Goal: Task Accomplishment & Management: Manage account settings

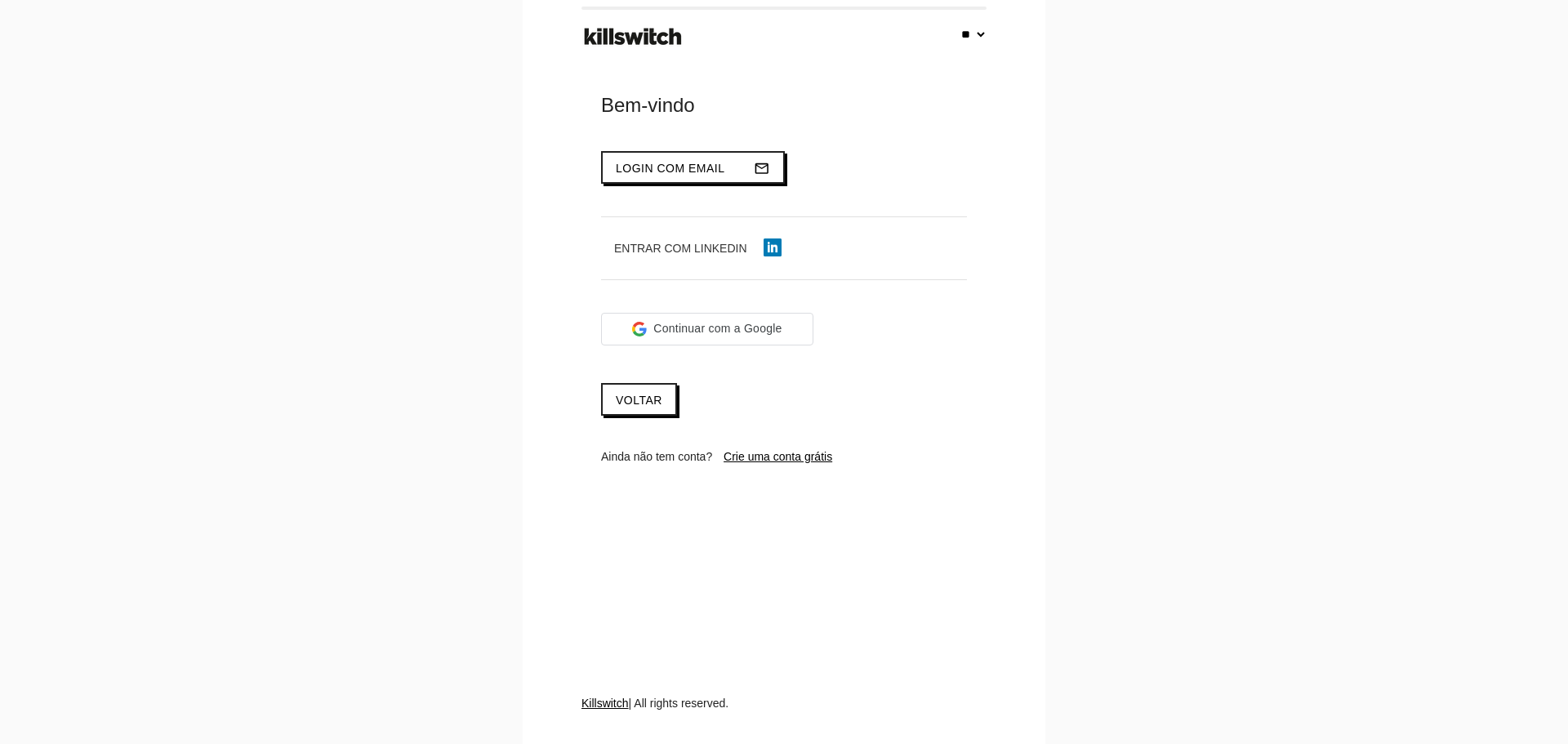
select select "**"
type input "**********"
click at [656, 165] on span "Login com email" at bounding box center [670, 168] width 110 height 13
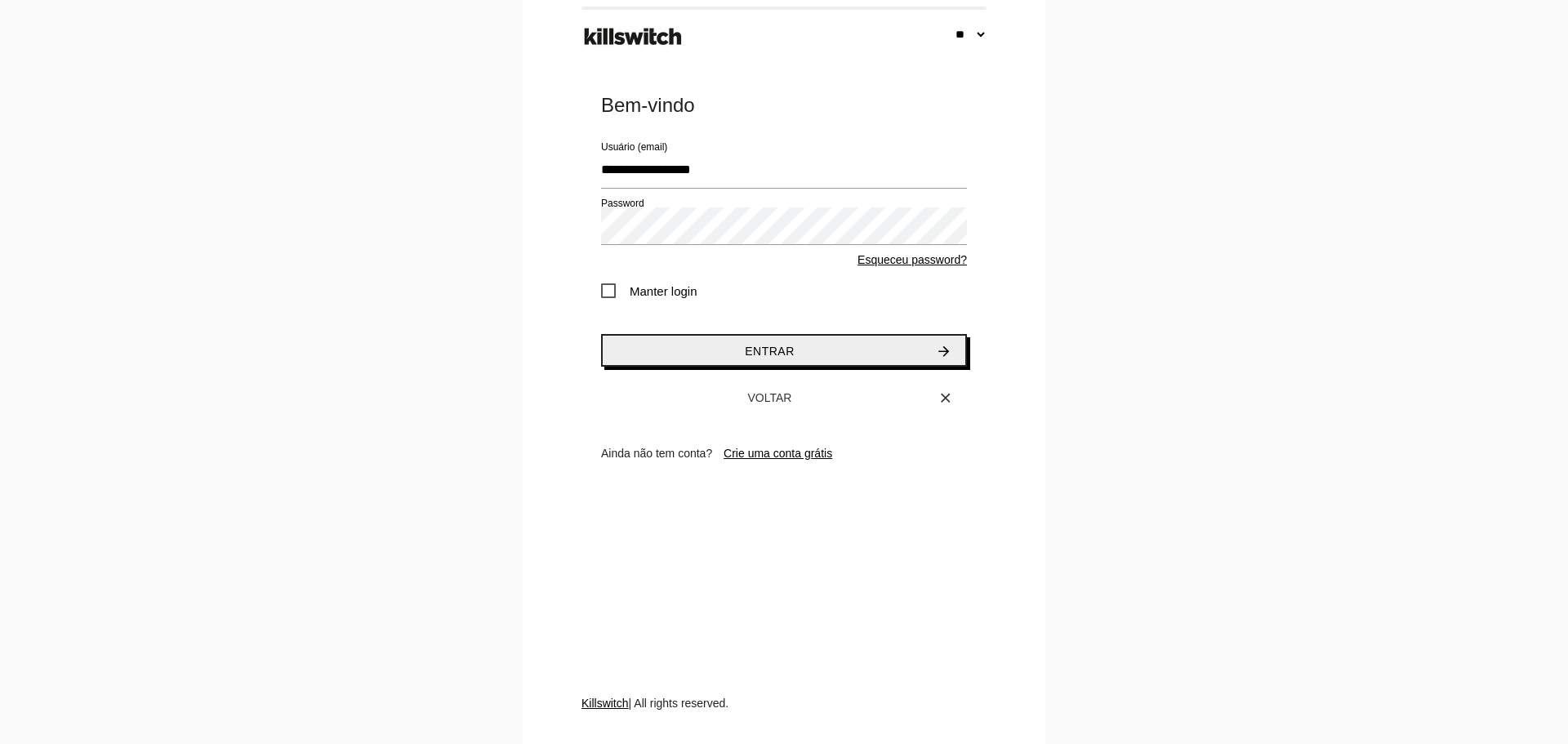
click at [697, 357] on button "Entrar arrow_forward" at bounding box center [784, 351] width 366 height 33
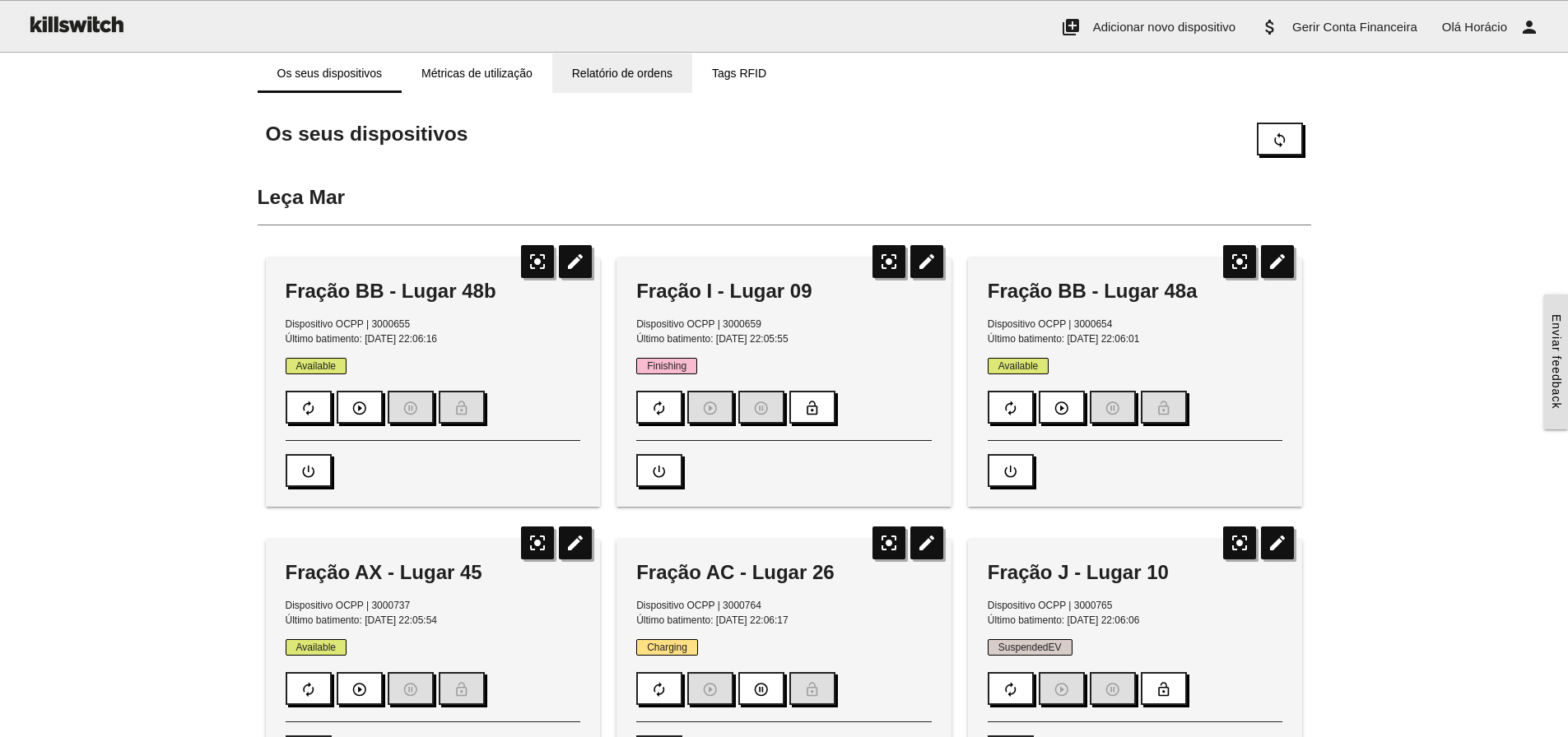
click at [612, 71] on link "Relatório de ordens" at bounding box center [622, 73] width 140 height 40
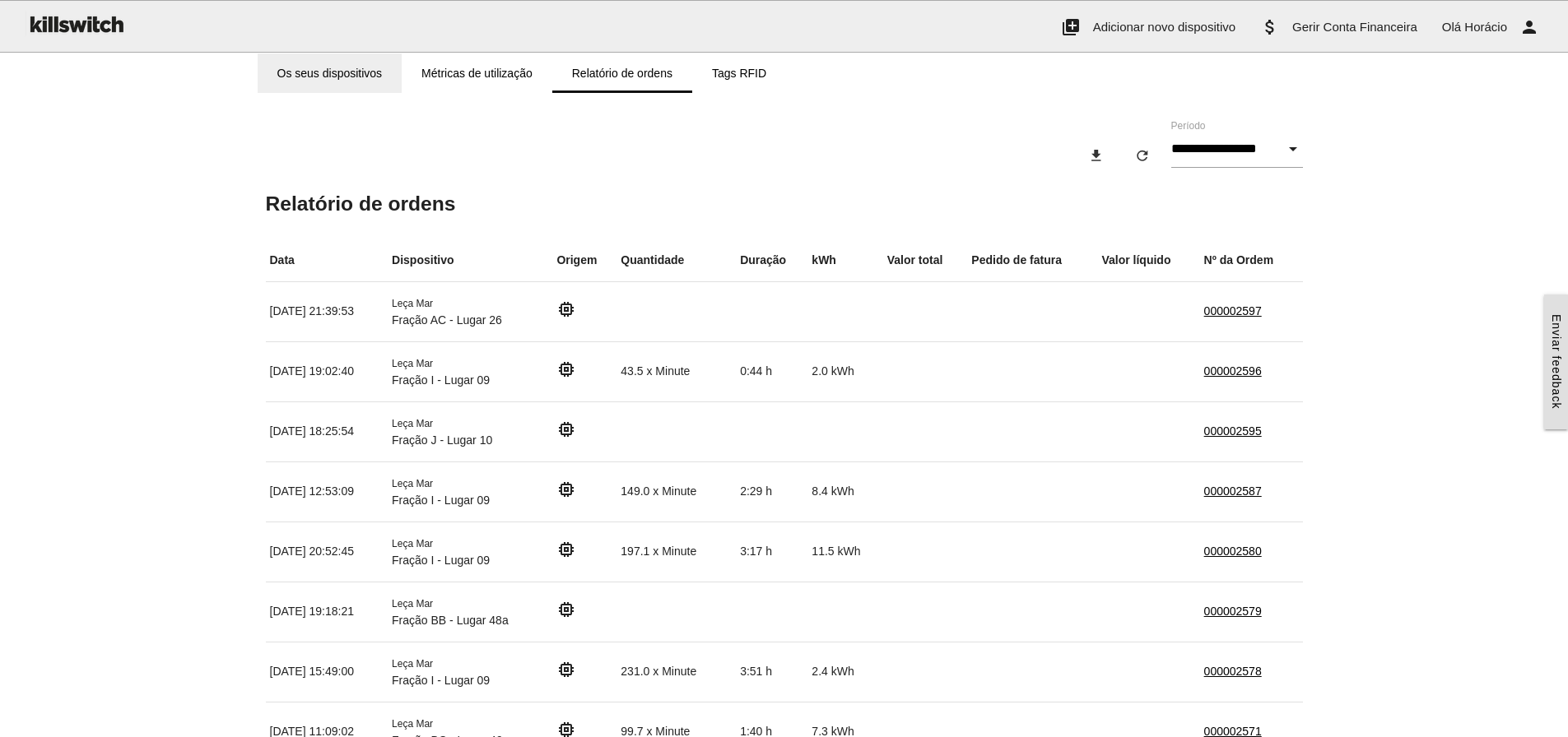
click at [331, 76] on link "Os seus dispositivos" at bounding box center [330, 73] width 145 height 40
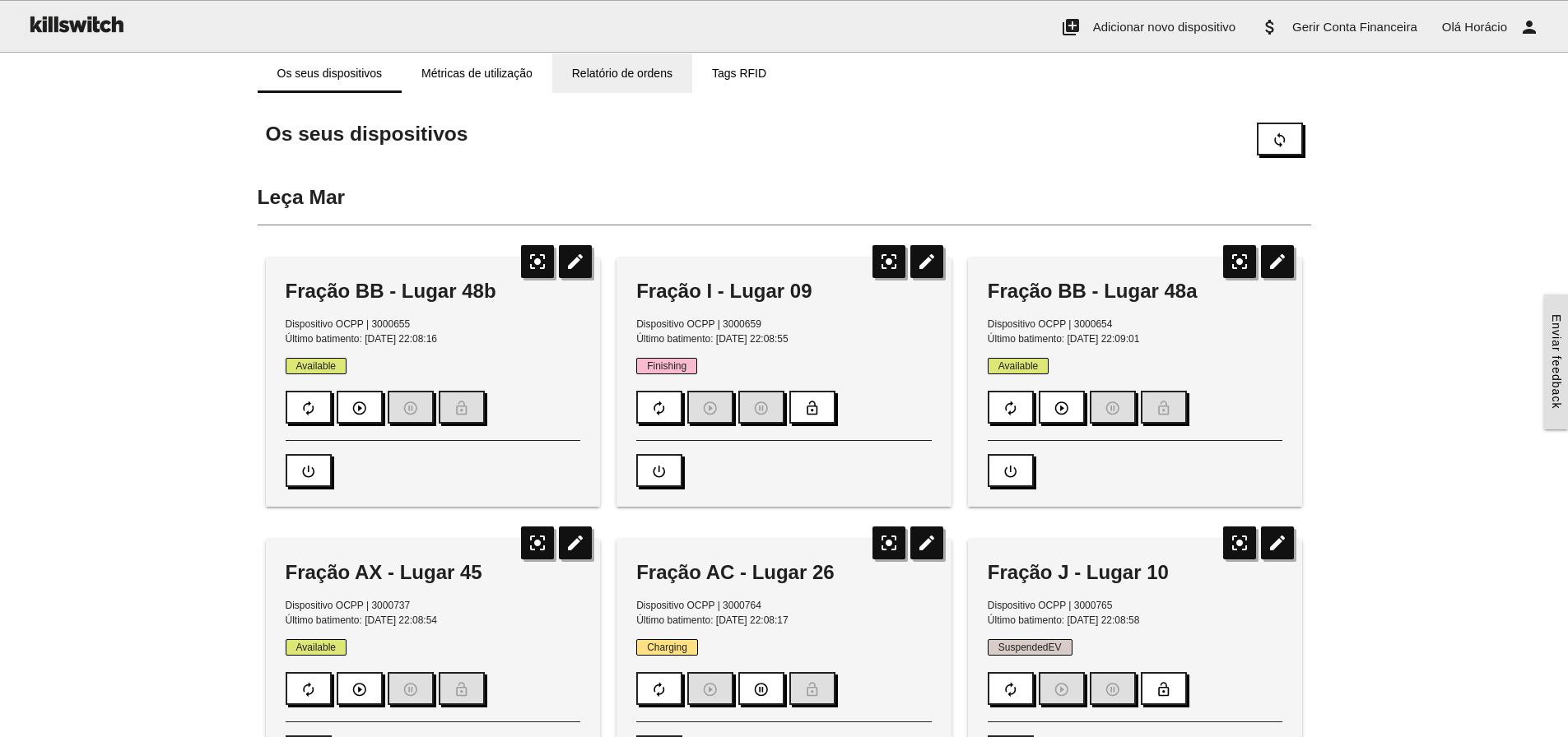
click at [613, 76] on link "Relatório de ordens" at bounding box center [622, 73] width 140 height 40
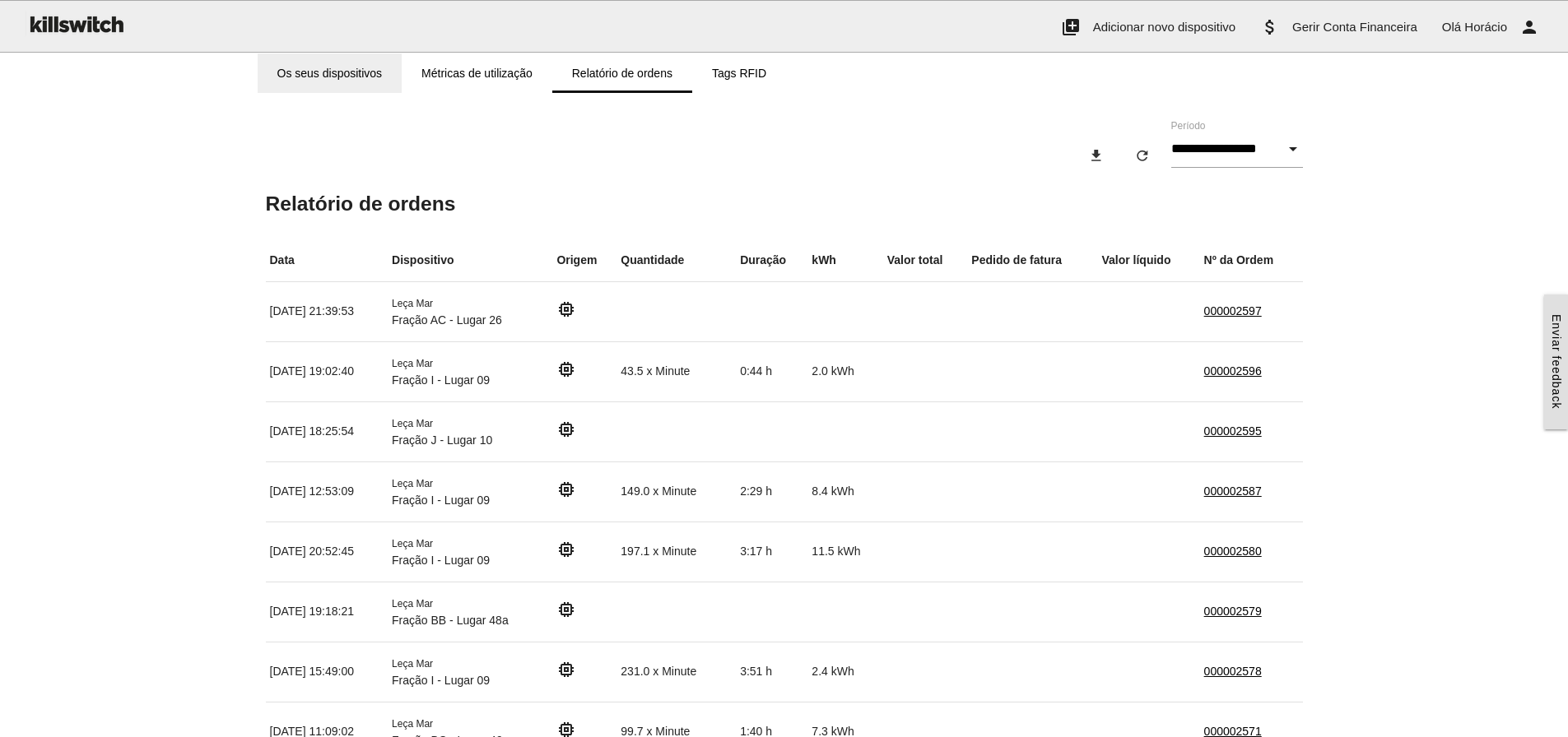
click at [326, 65] on link "Os seus dispositivos" at bounding box center [330, 73] width 145 height 40
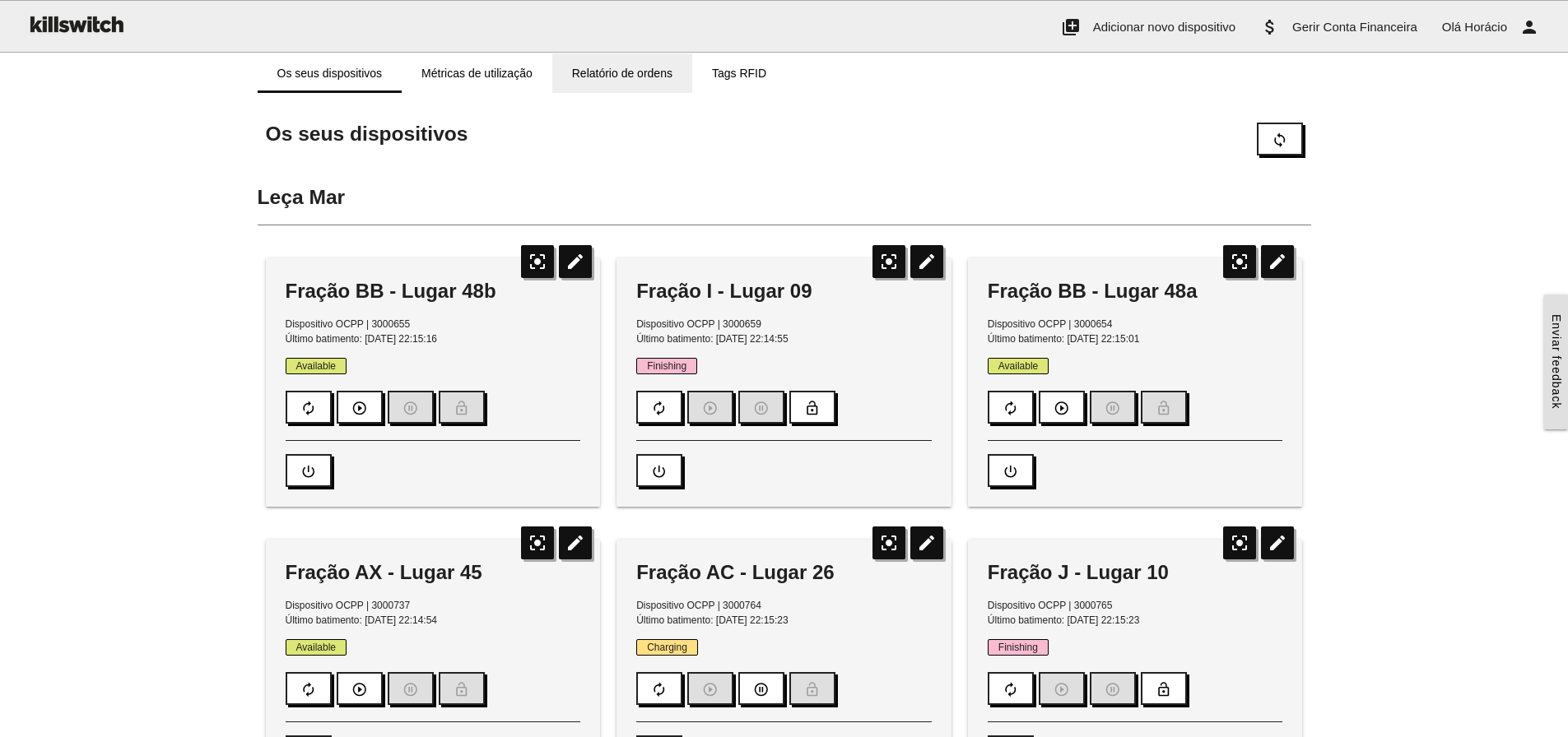
click at [614, 74] on link "Relatório de ordens" at bounding box center [622, 73] width 140 height 40
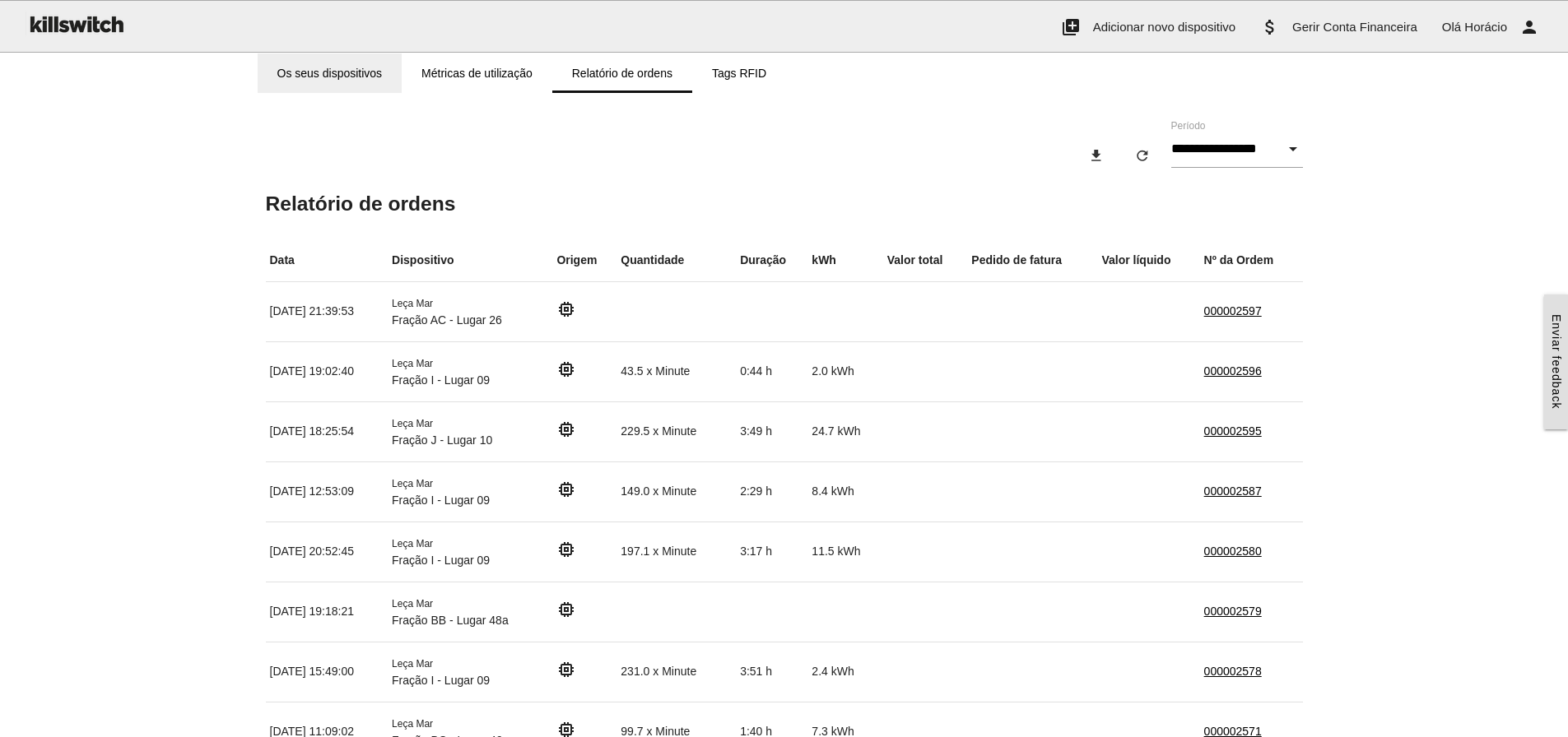
click at [319, 70] on link "Os seus dispositivos" at bounding box center [330, 73] width 145 height 40
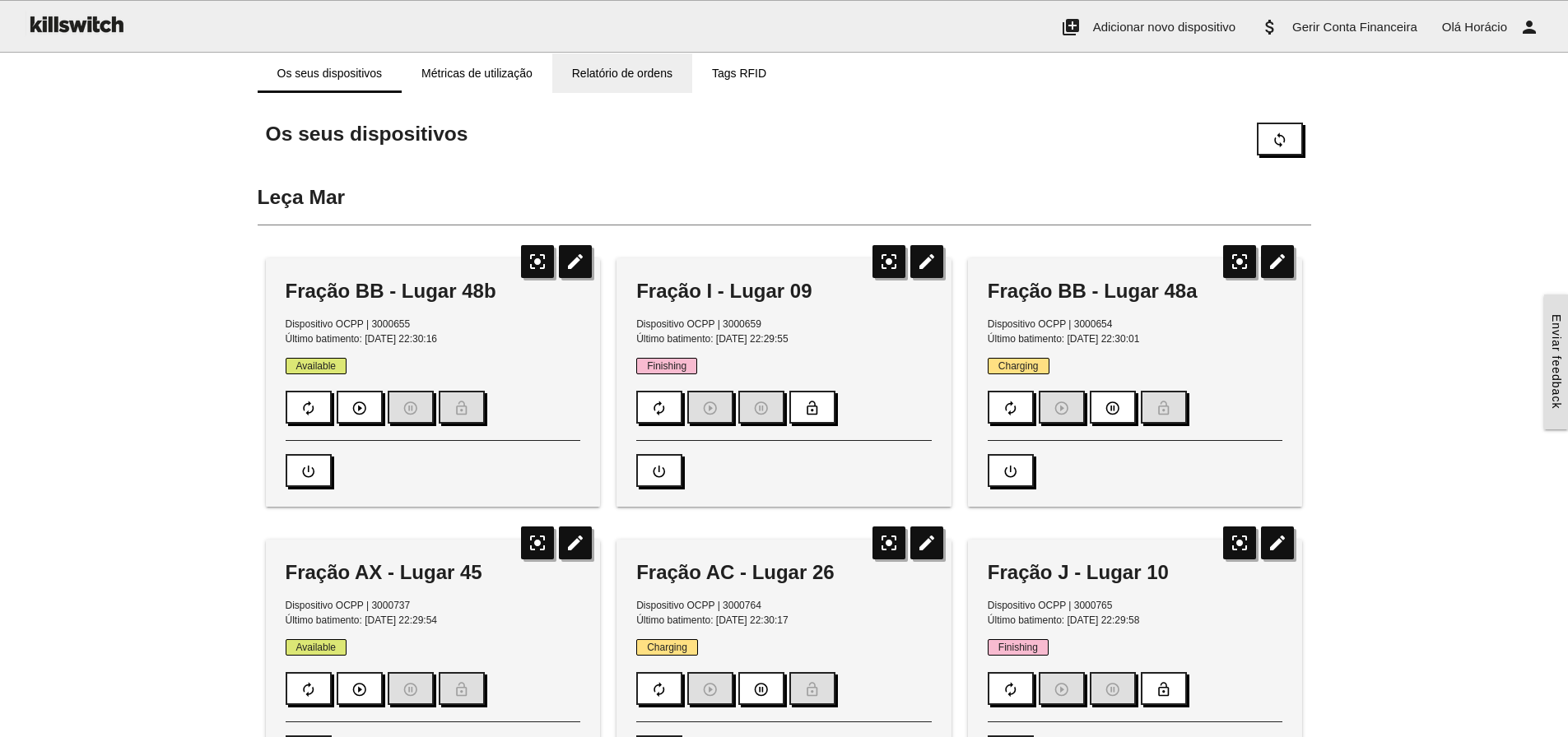
click at [601, 61] on link "Relatório de ordens" at bounding box center [622, 73] width 140 height 40
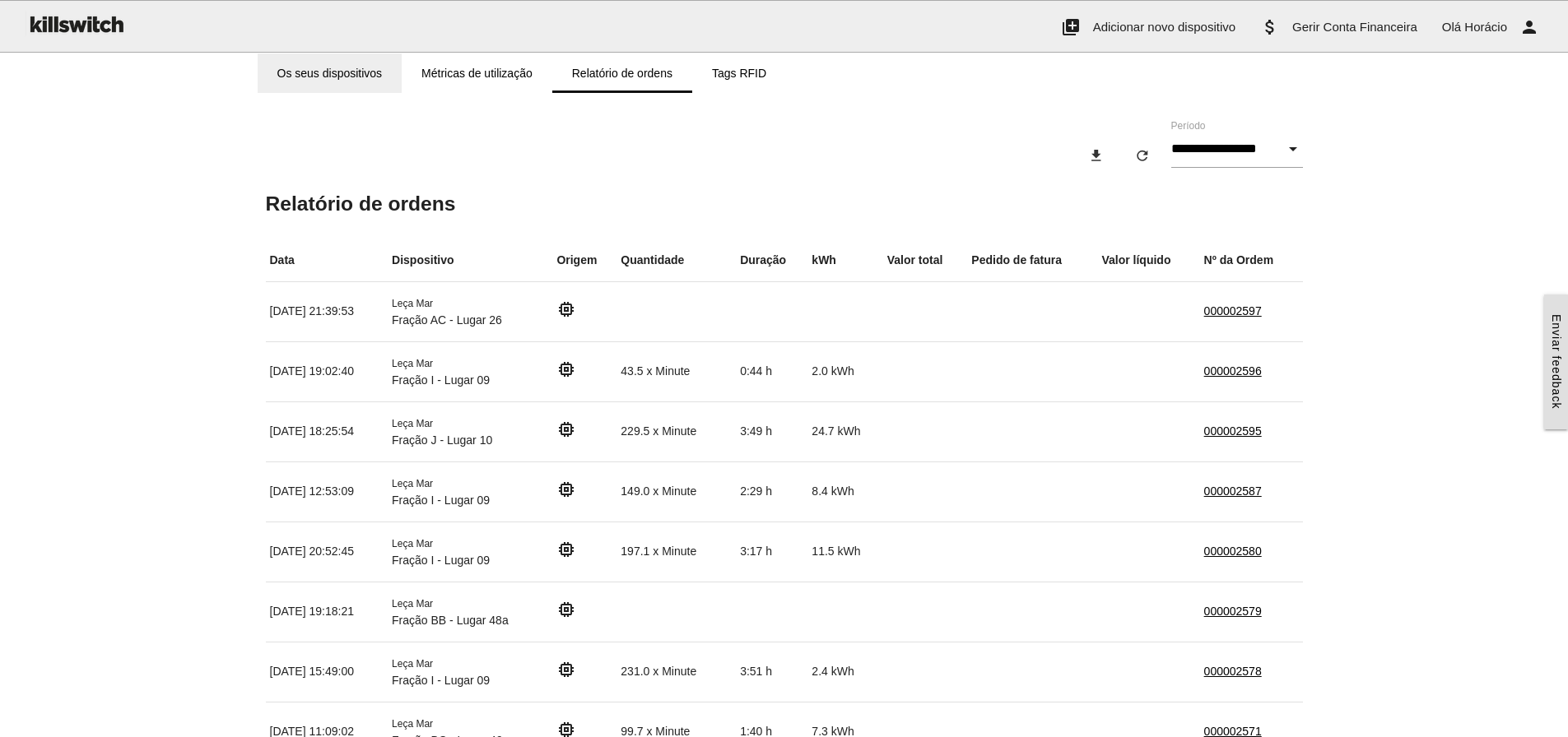
click at [313, 74] on link "Os seus dispositivos" at bounding box center [330, 73] width 145 height 40
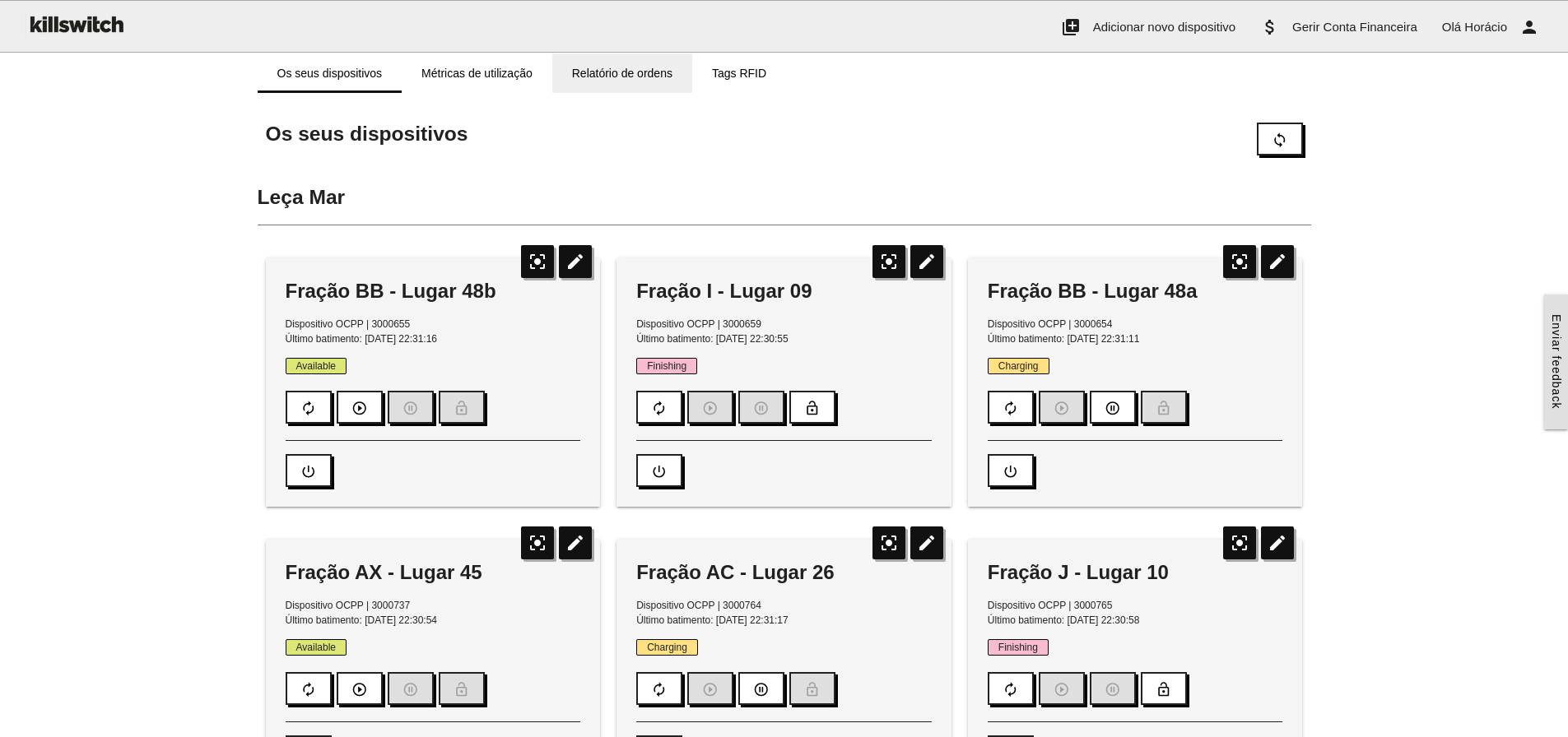
click at [603, 62] on link "Relatório de ordens" at bounding box center [622, 73] width 140 height 40
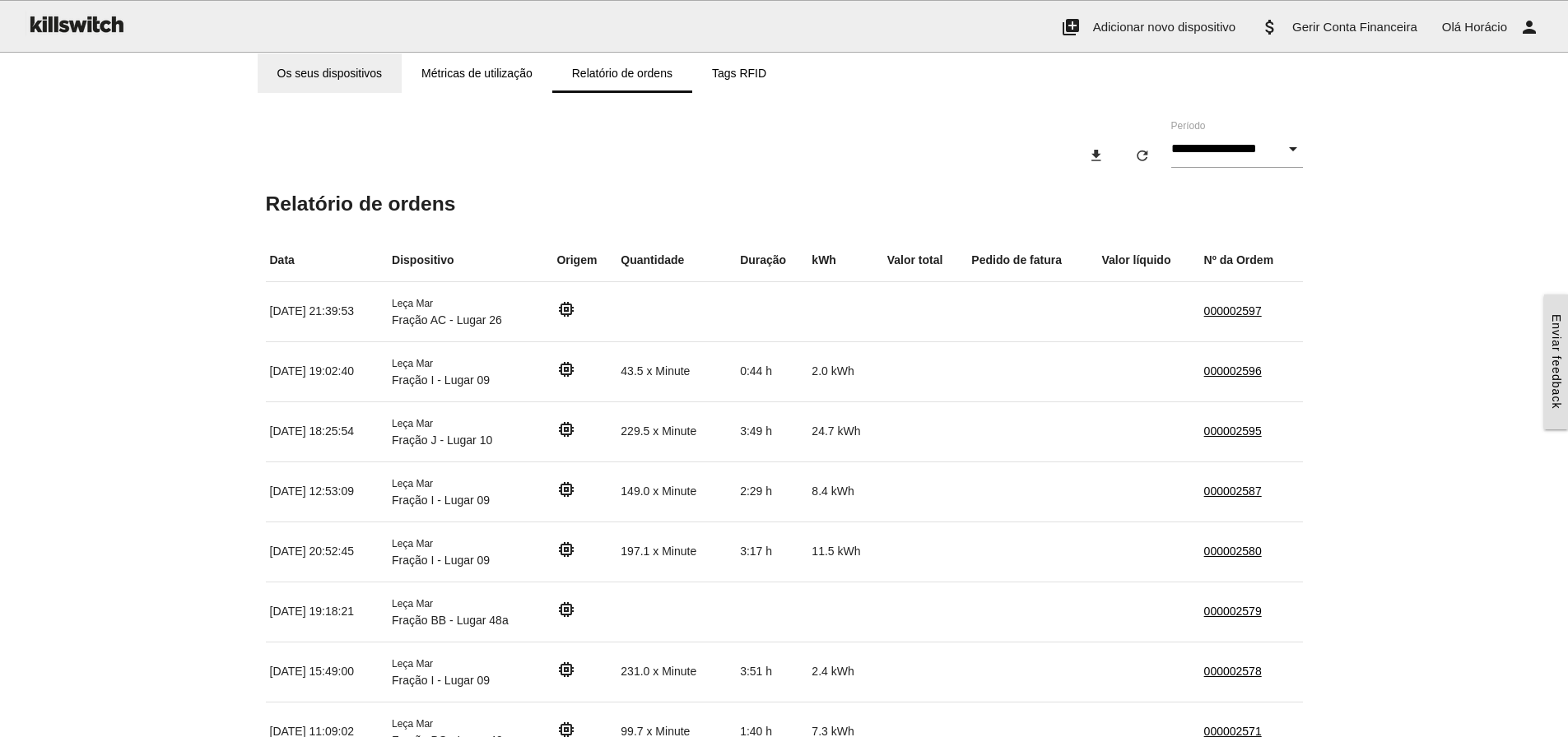
click at [341, 68] on link "Os seus dispositivos" at bounding box center [330, 73] width 145 height 40
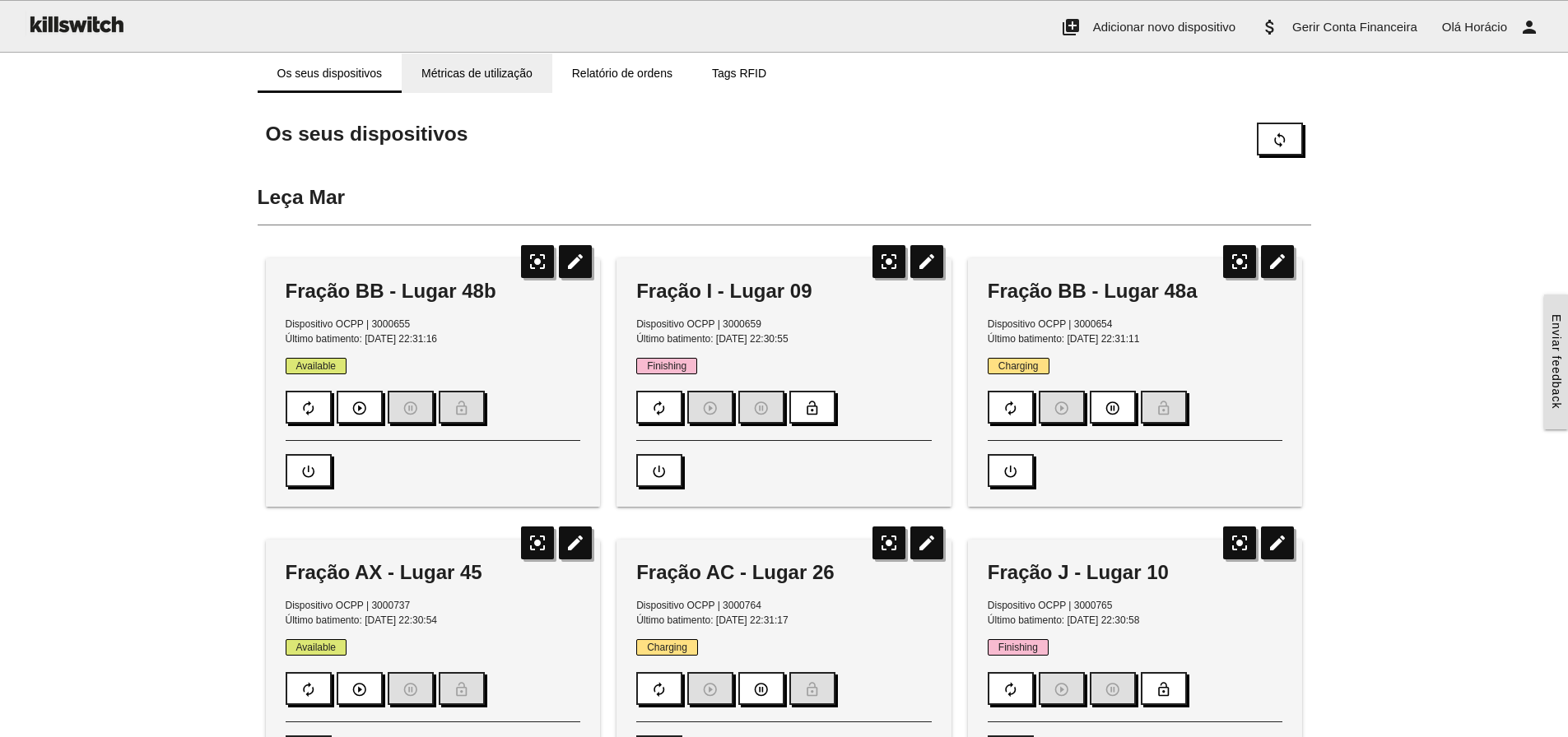
click at [459, 61] on link "Métricas de utilização" at bounding box center [476, 73] width 150 height 40
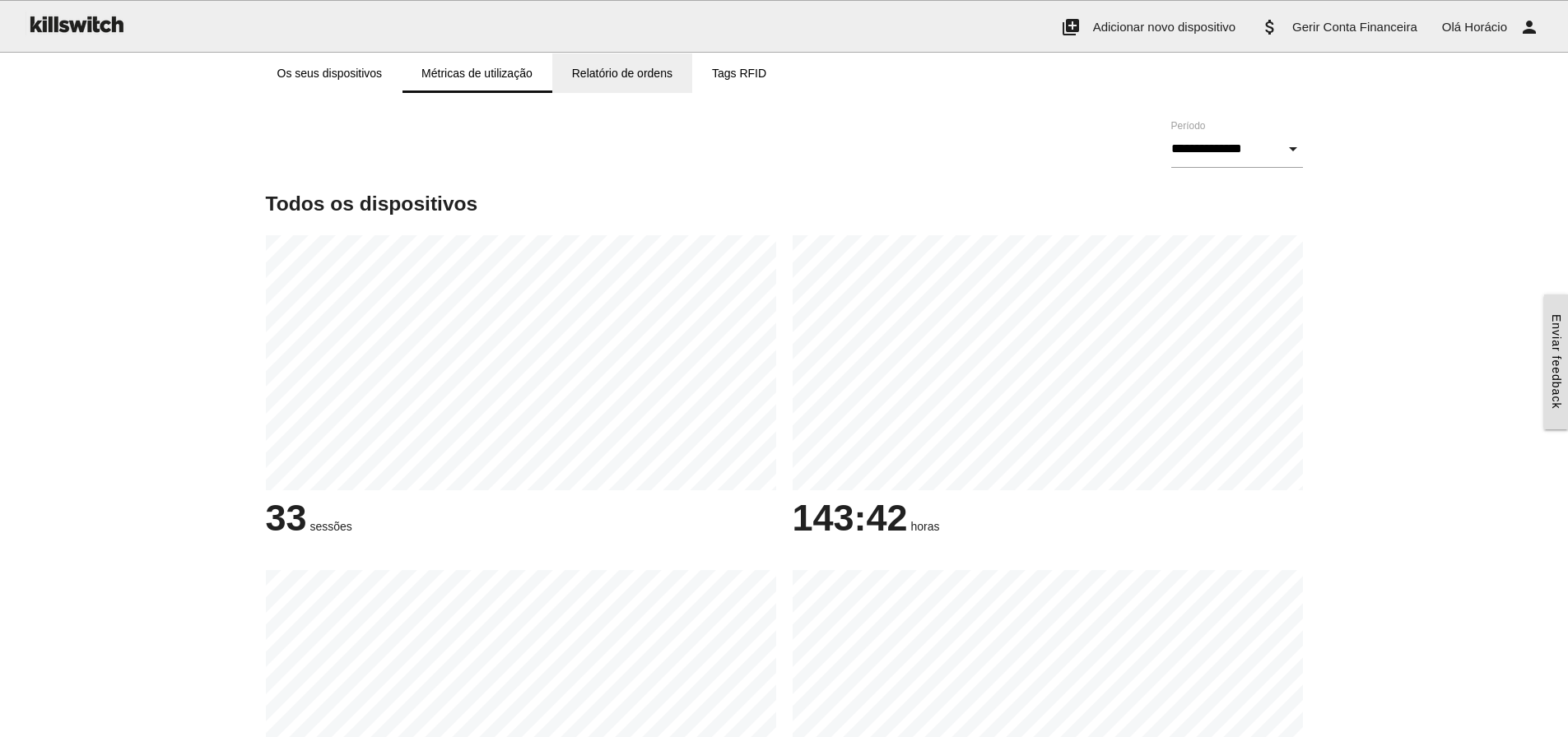
click at [593, 68] on link "Relatório de ordens" at bounding box center [622, 73] width 140 height 40
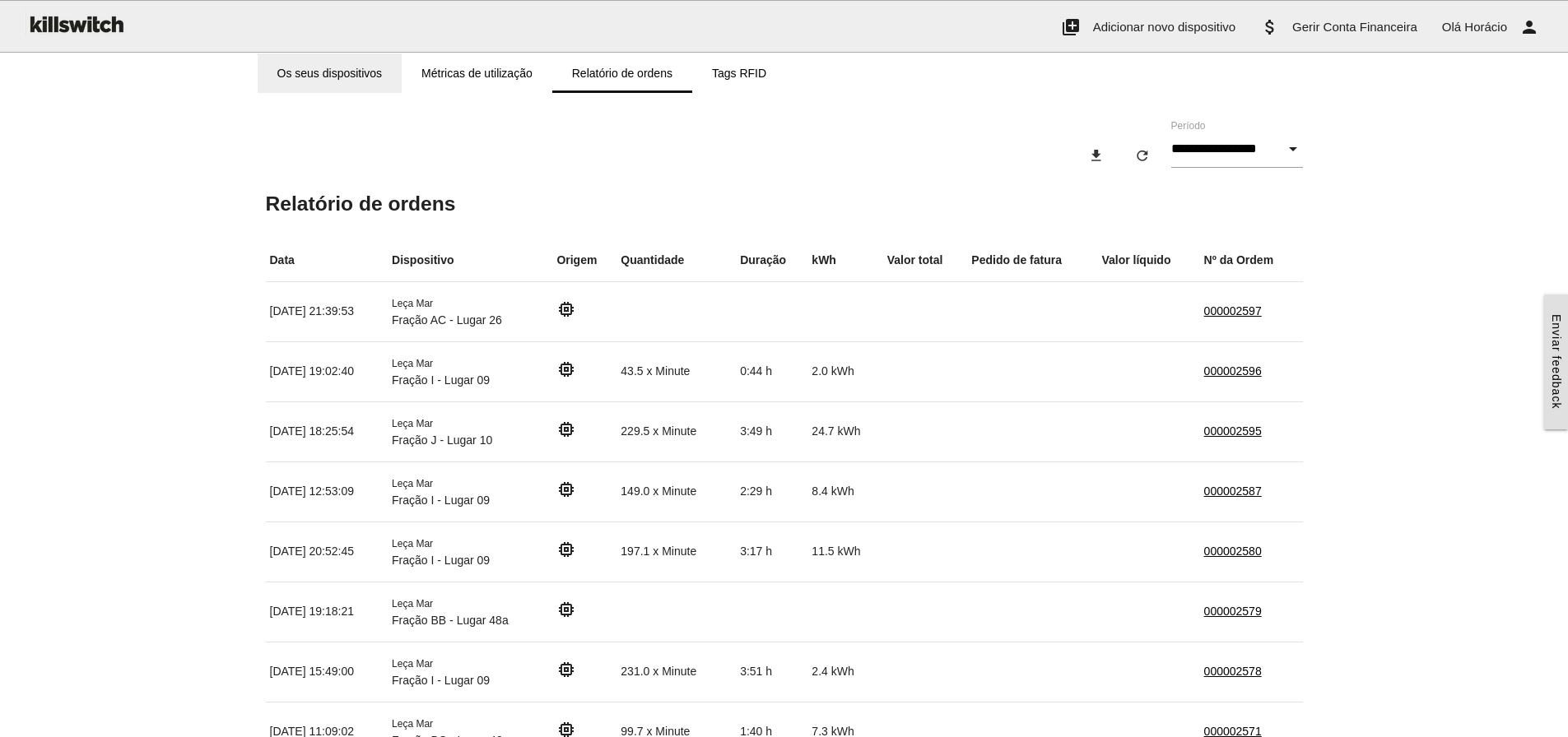
click at [334, 68] on link "Os seus dispositivos" at bounding box center [330, 73] width 145 height 40
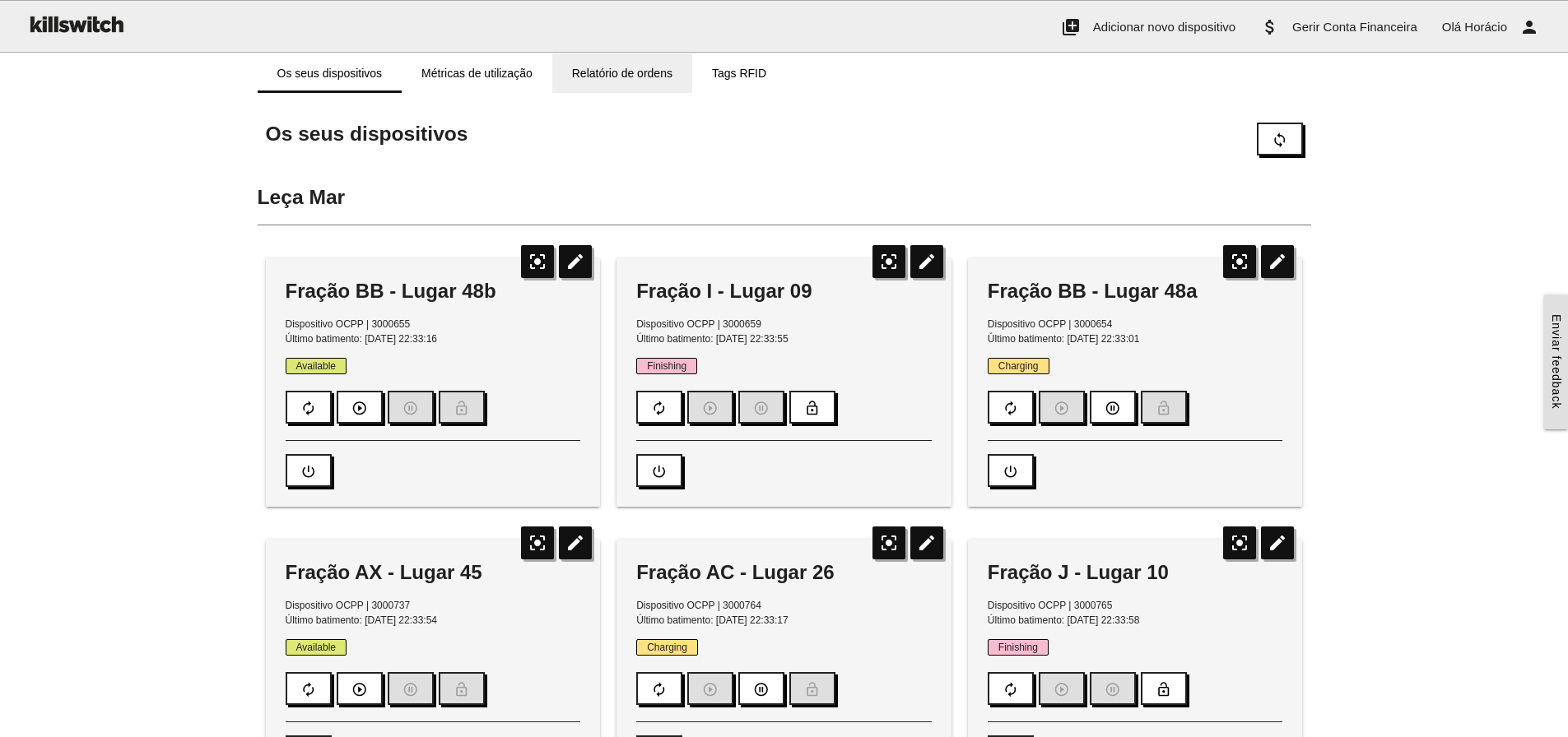
click at [631, 69] on link "Relatório de ordens" at bounding box center [622, 73] width 140 height 40
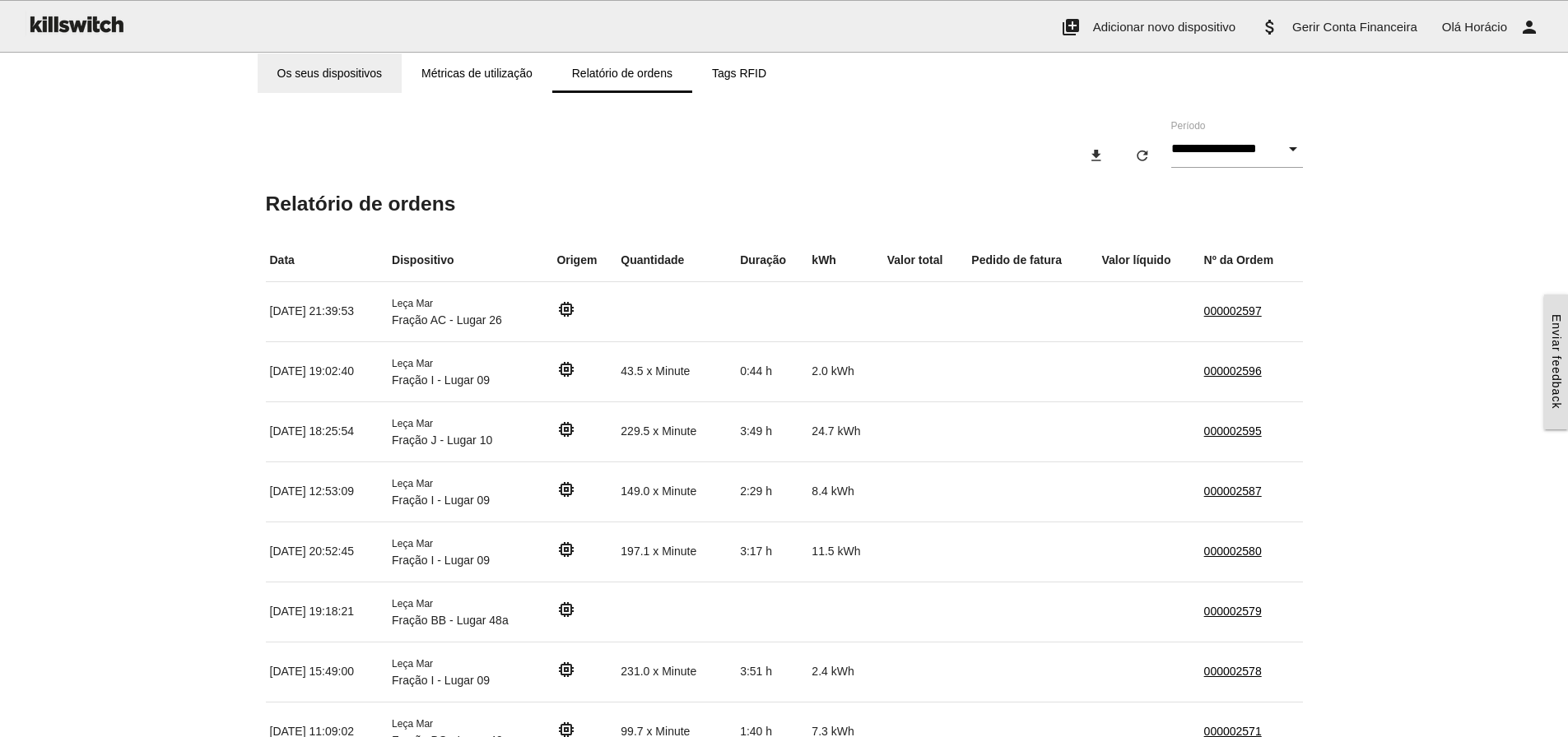
click at [329, 71] on link "Os seus dispositivos" at bounding box center [330, 73] width 145 height 40
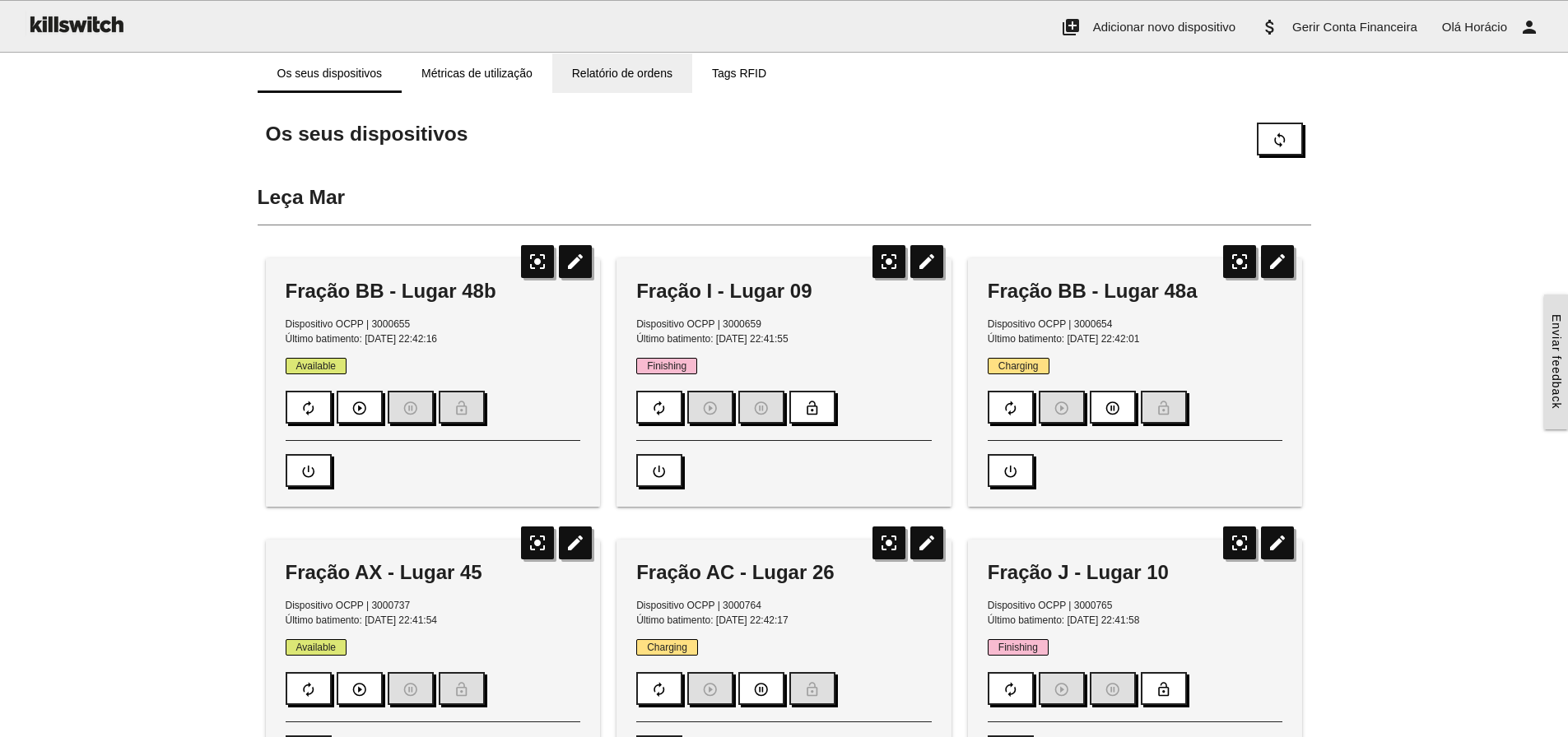
click at [638, 70] on link "Relatório de ordens" at bounding box center [622, 73] width 140 height 40
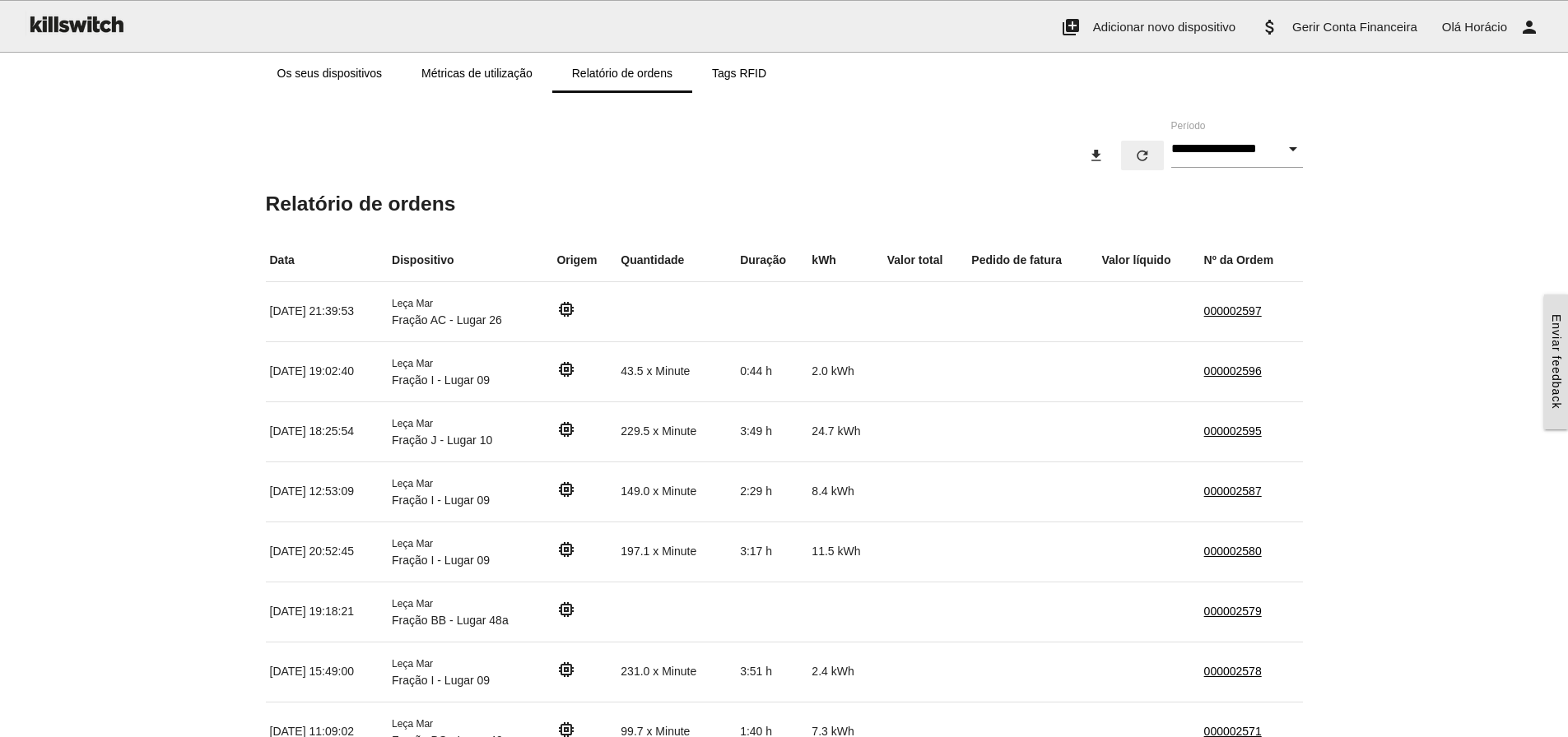
click at [1134, 160] on icon "refresh" at bounding box center [1142, 155] width 17 height 30
click at [1134, 151] on icon "refresh" at bounding box center [1142, 155] width 17 height 30
click at [350, 71] on link "Os seus dispositivos" at bounding box center [330, 73] width 145 height 40
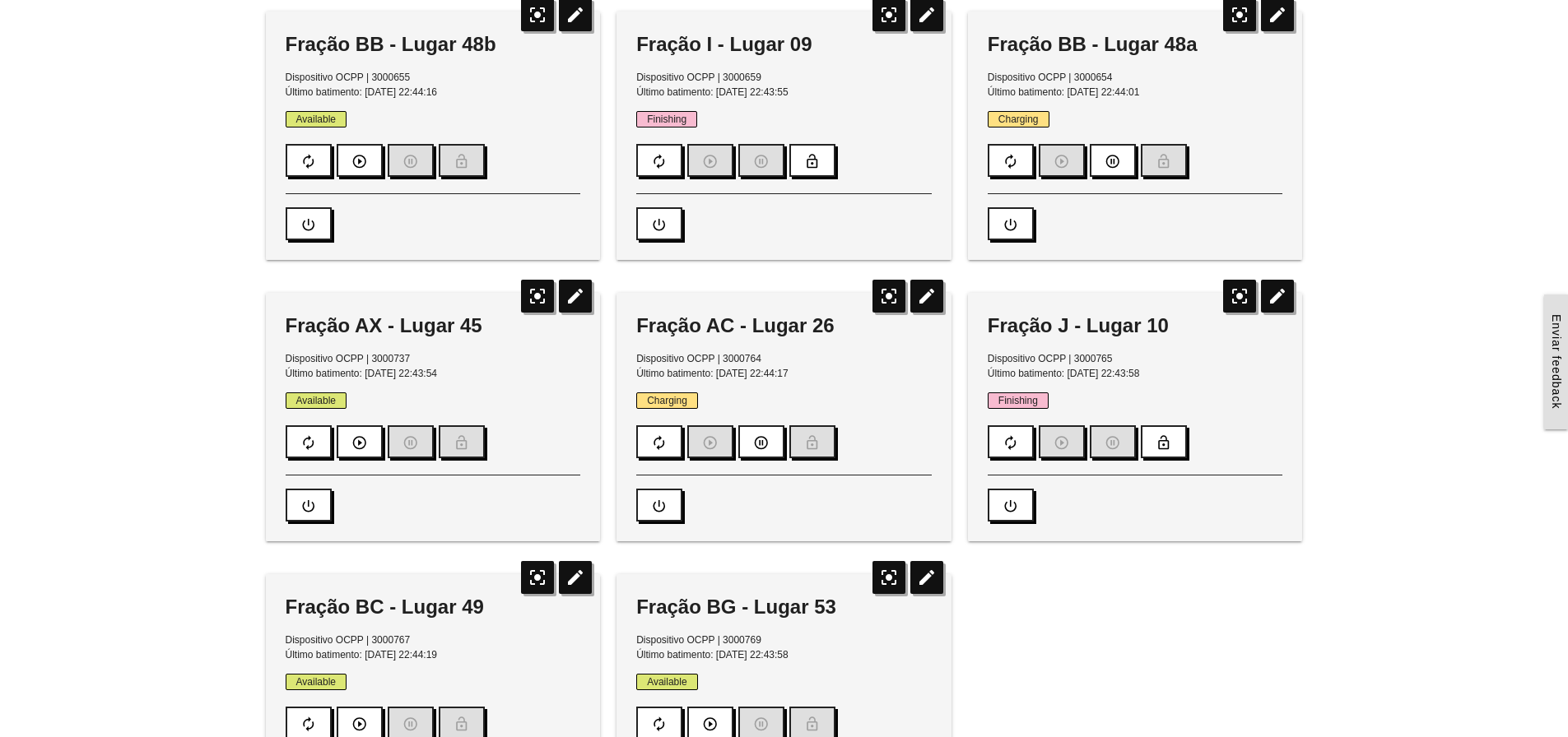
scroll to position [82, 0]
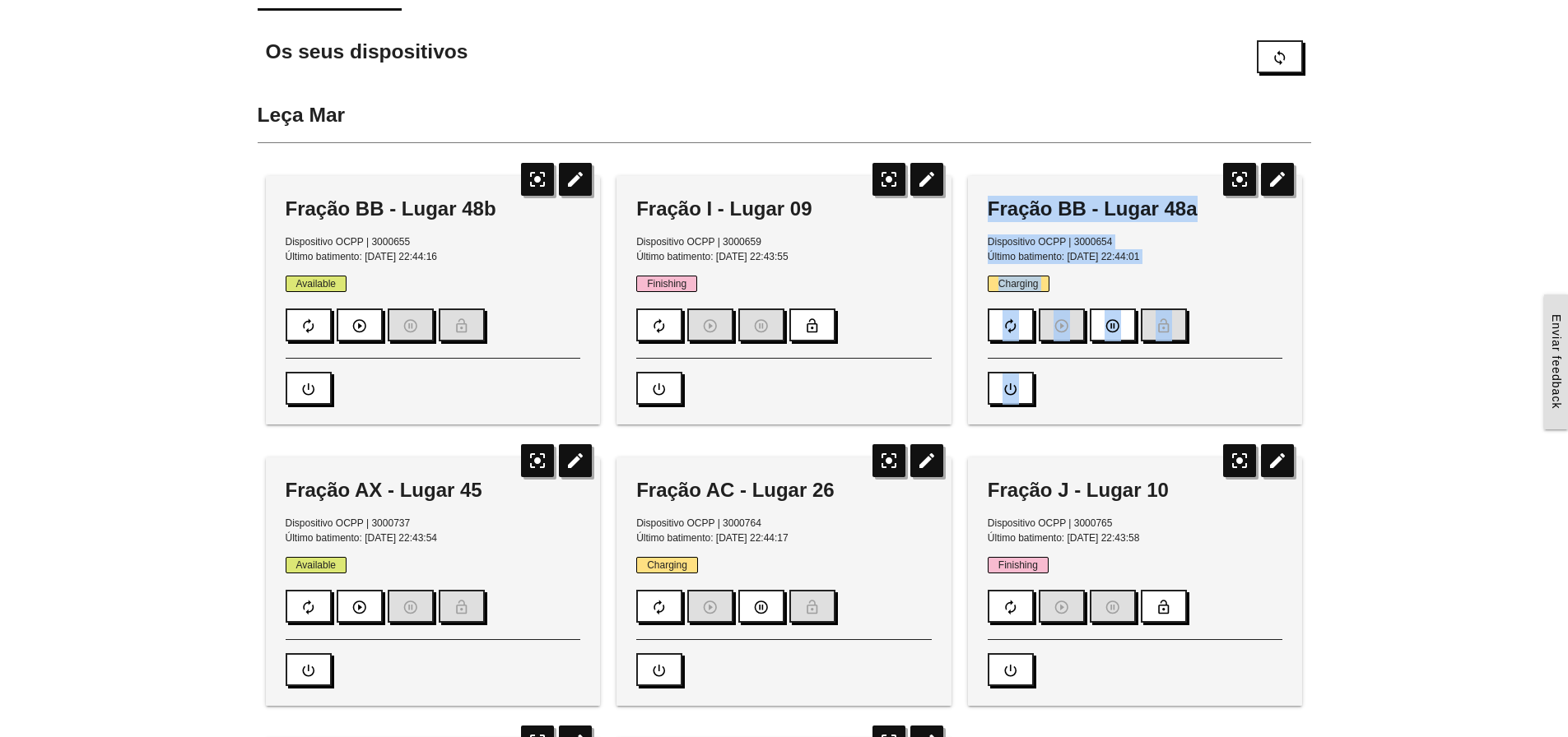
drag, startPoint x: 988, startPoint y: 205, endPoint x: 1262, endPoint y: 379, distance: 324.6
click at [1262, 379] on div "Fração BB - Lugar 48a Dispositivo OCPP | 3000654 Último batimento: [DATE] 22:44…" at bounding box center [1135, 300] width 335 height 248
click at [1262, 322] on div "autorenew play_circle_outline pause_circle_outline lock_open" at bounding box center [1135, 322] width 295 height 38
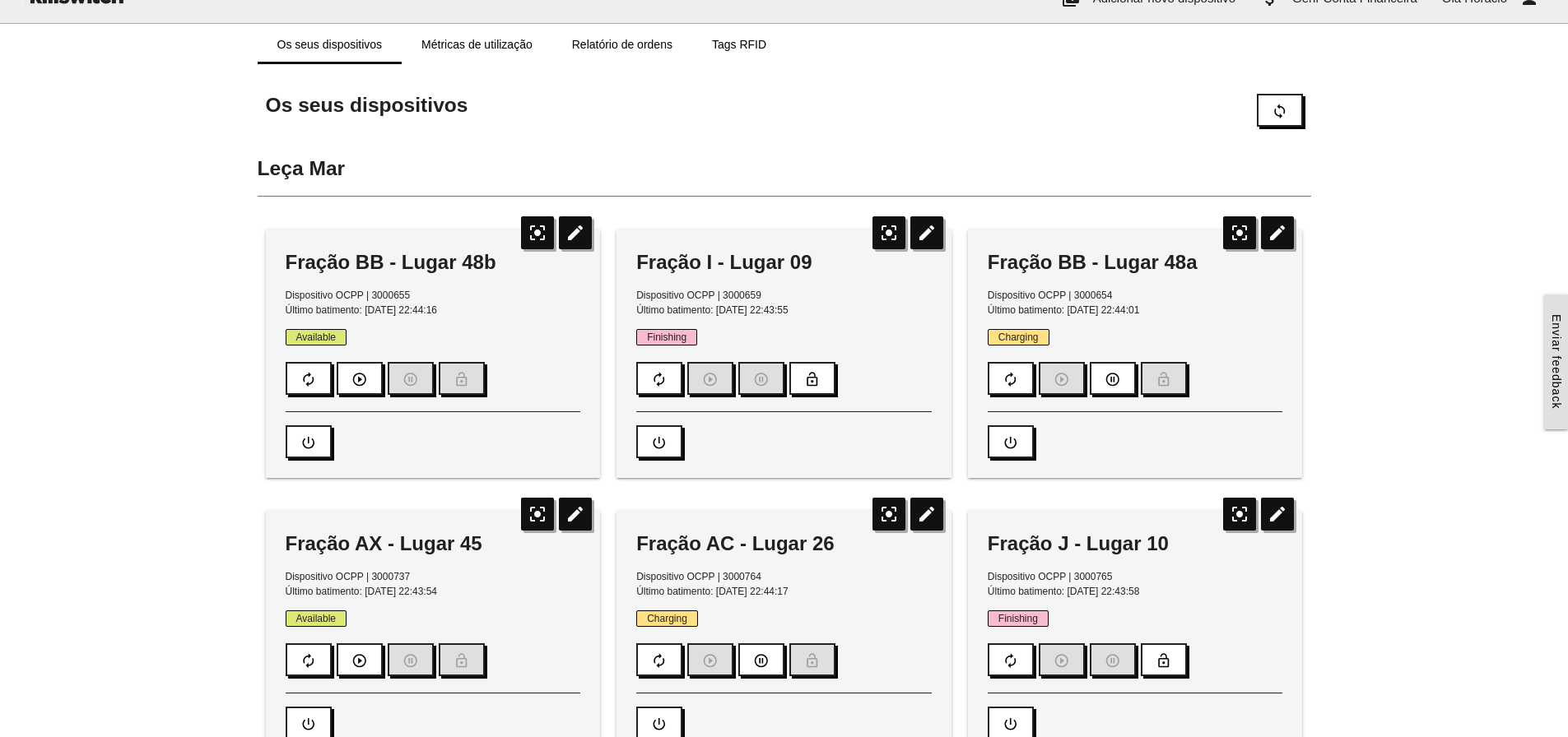
scroll to position [0, 0]
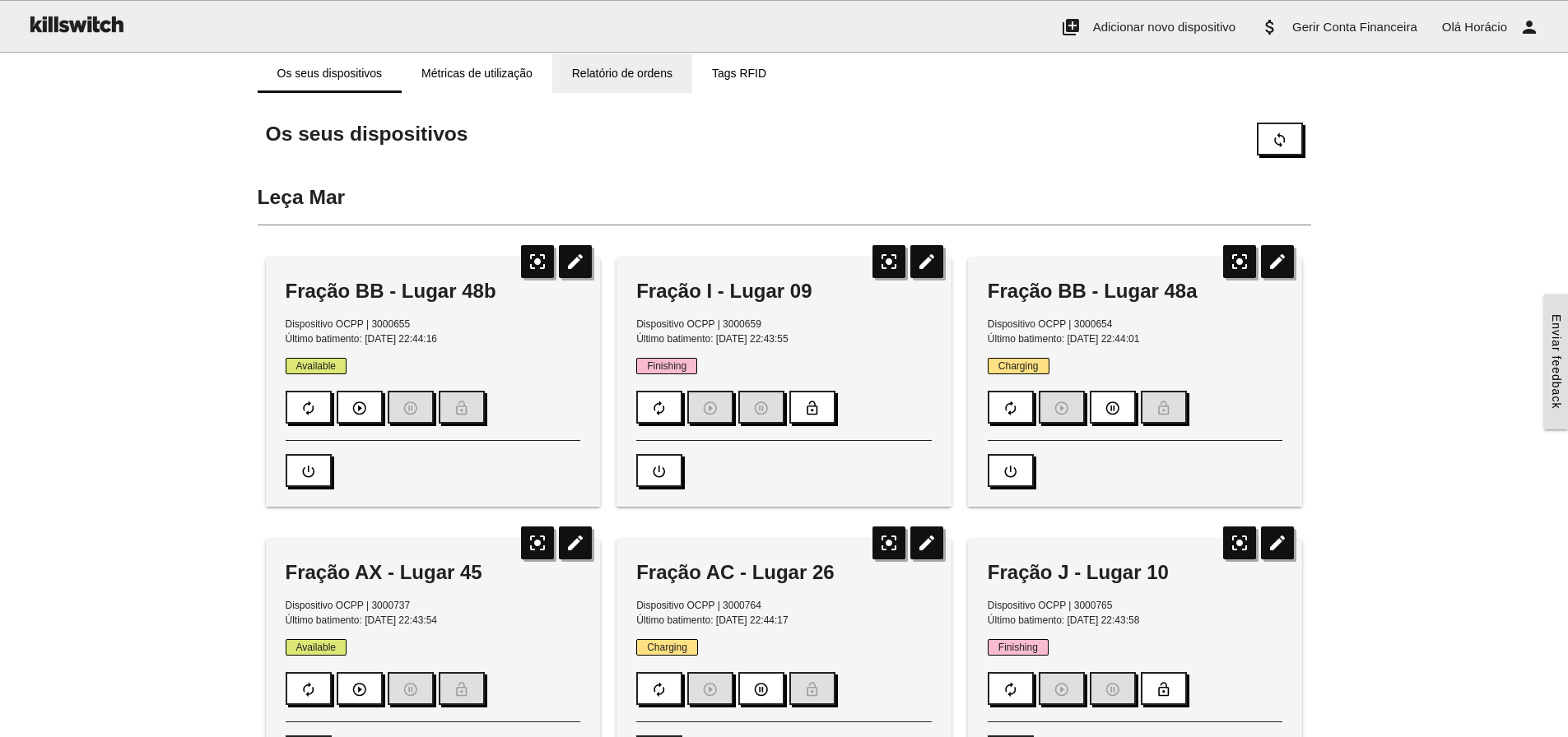
click at [626, 71] on link "Relatório de ordens" at bounding box center [622, 73] width 140 height 40
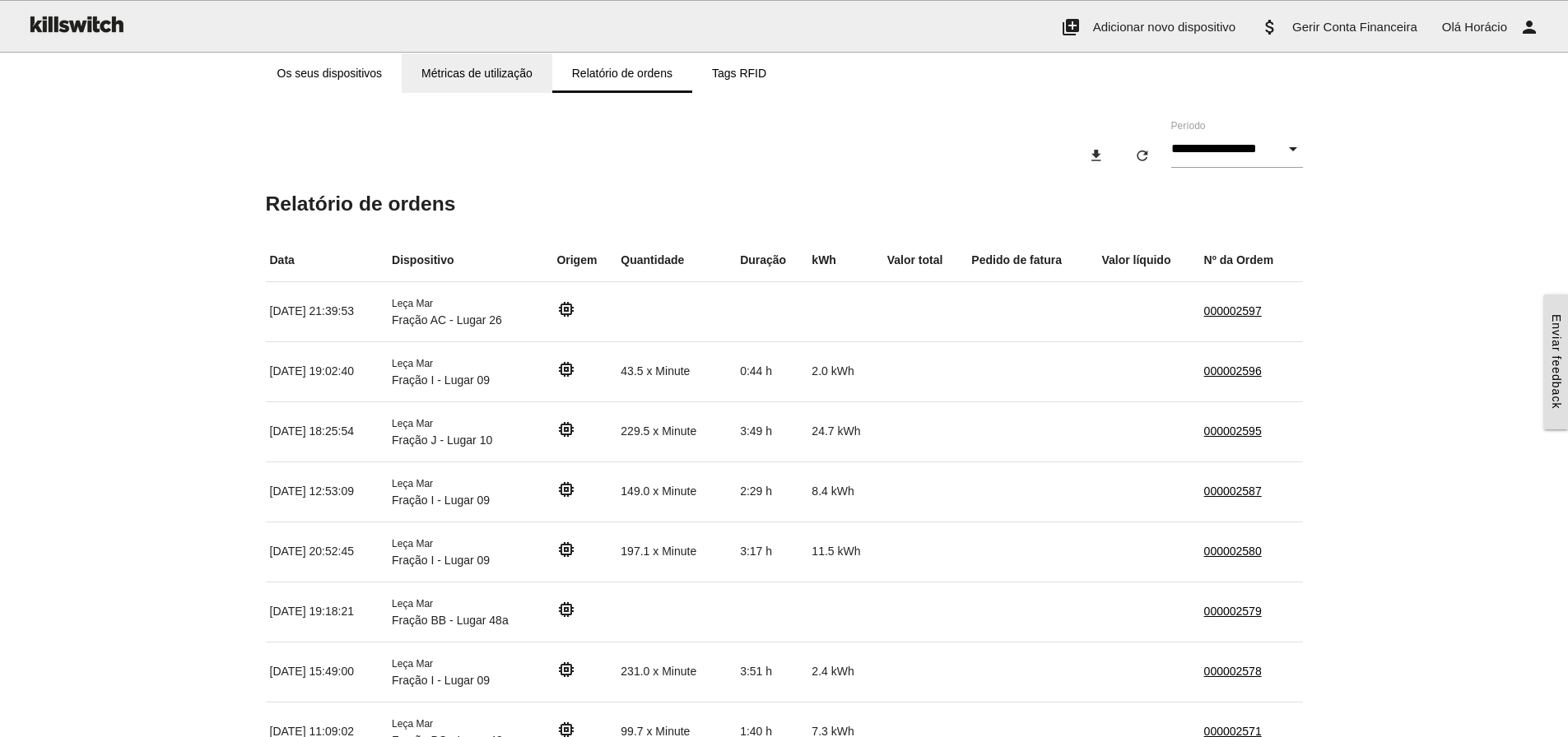
click at [506, 70] on link "Métricas de utilização" at bounding box center [476, 73] width 150 height 40
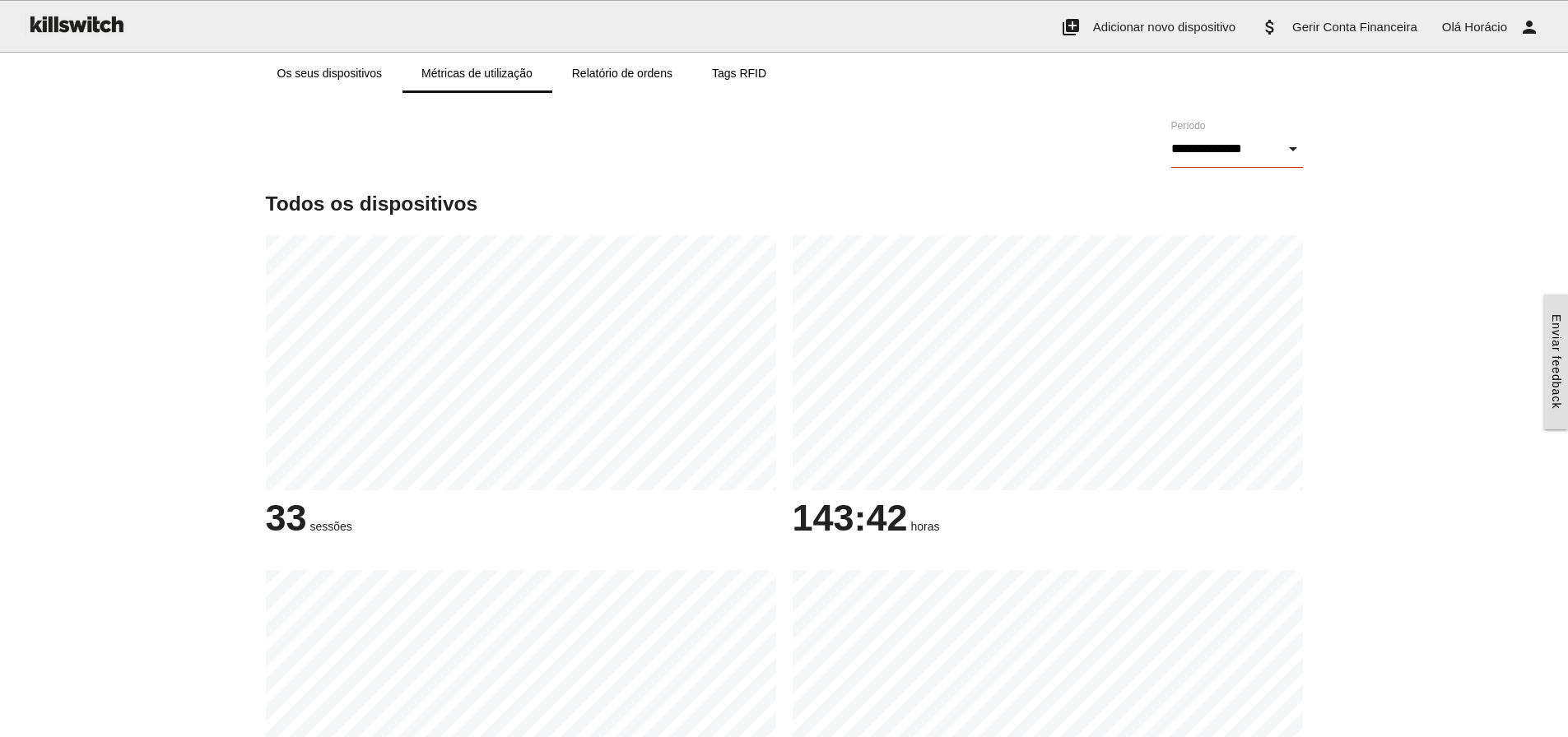
click at [1190, 144] on input "**********" at bounding box center [1237, 149] width 131 height 38
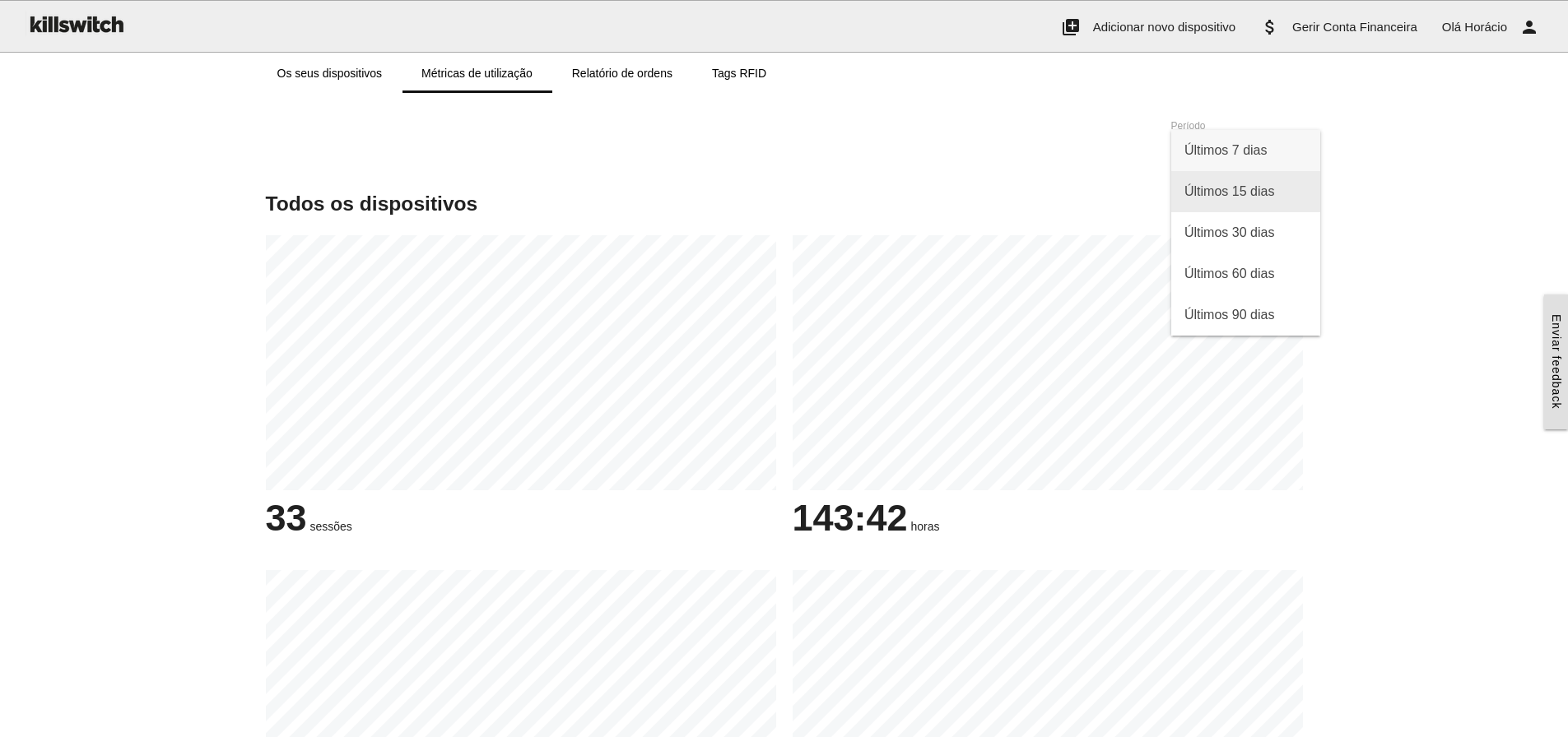
click at [1194, 203] on span "Últimos 15 dias" at bounding box center [1245, 191] width 149 height 41
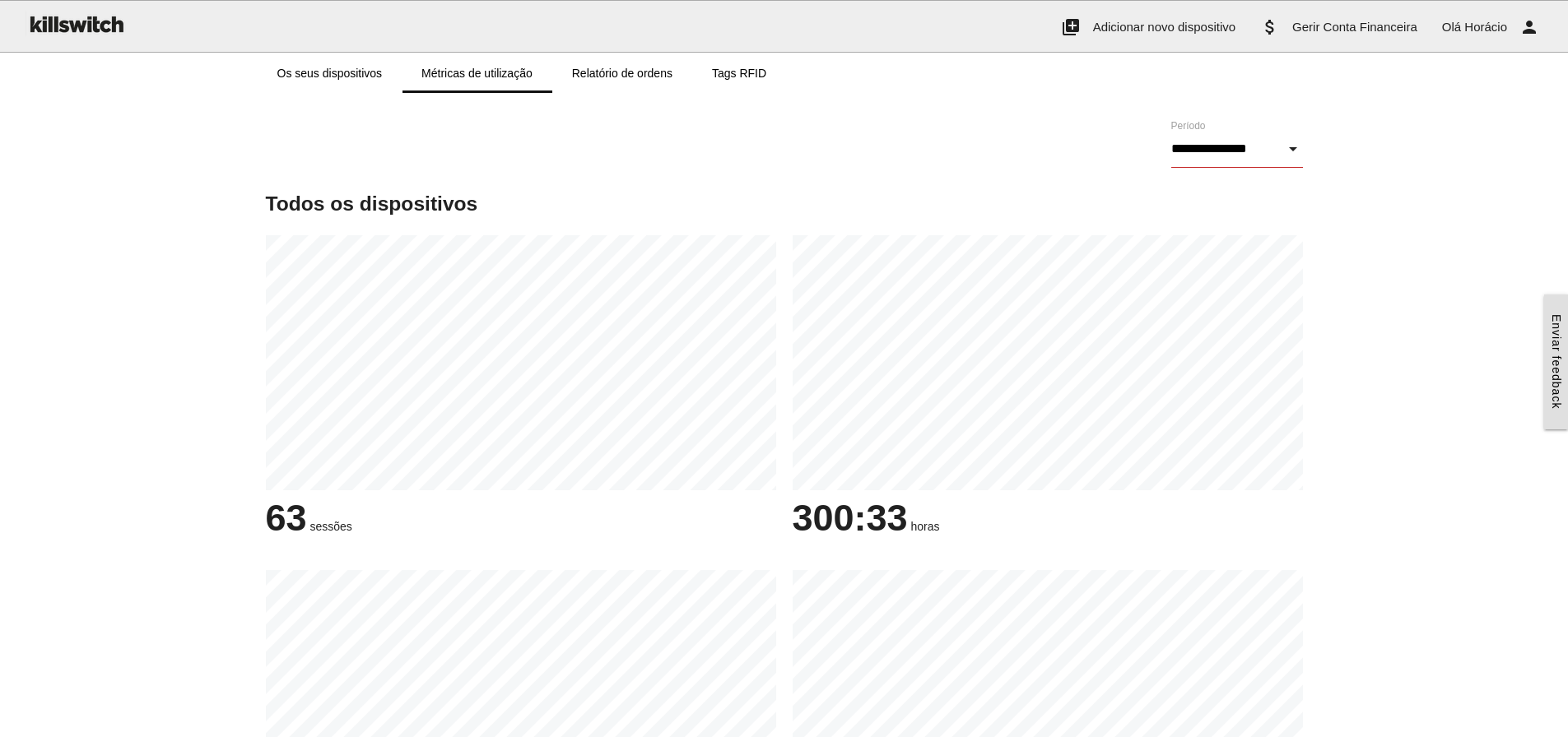
click at [1196, 153] on input "**********" at bounding box center [1237, 149] width 131 height 38
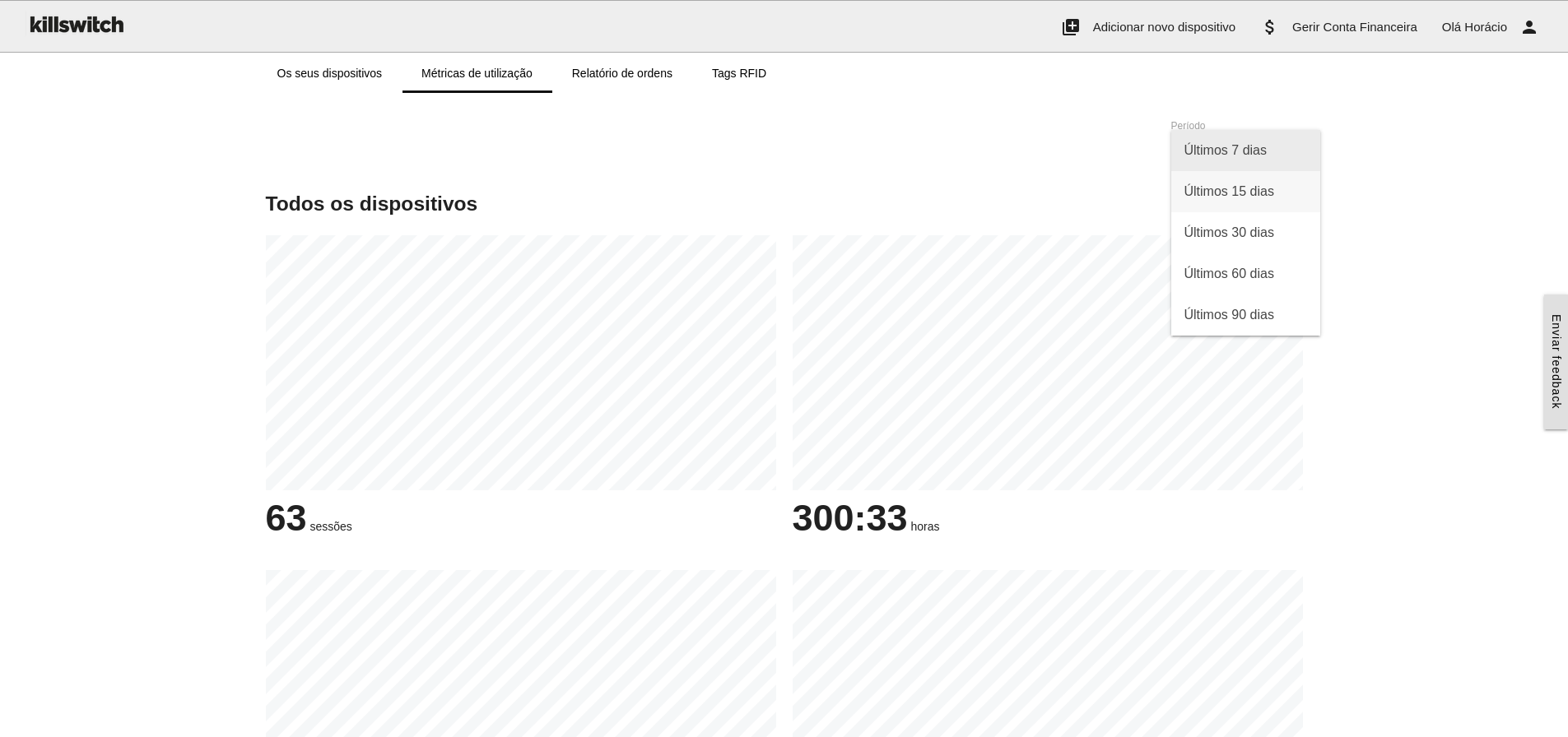
click at [1203, 153] on span "Últimos 7 dias" at bounding box center [1245, 150] width 149 height 41
type input "**********"
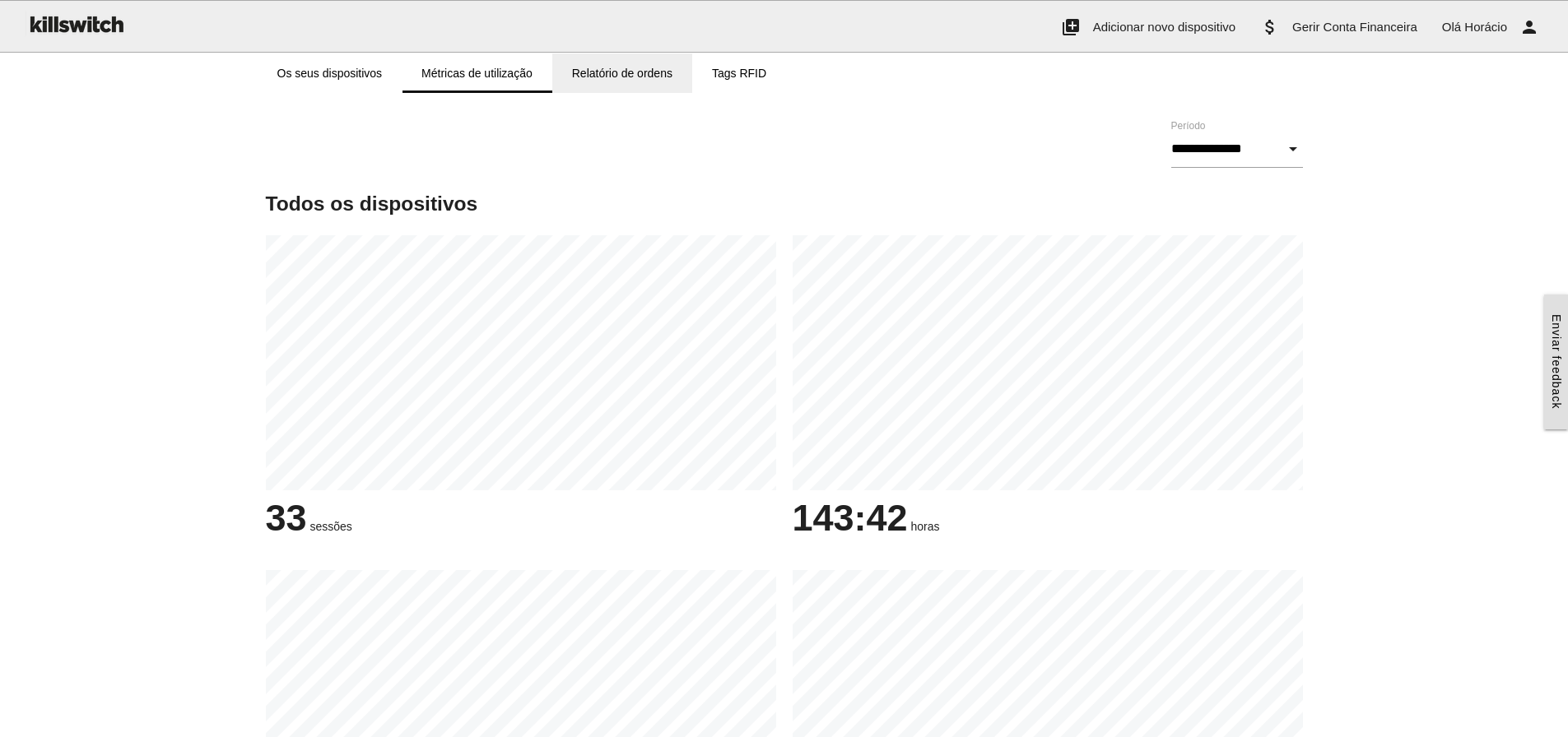
click at [622, 68] on link "Relatório de ordens" at bounding box center [622, 73] width 140 height 40
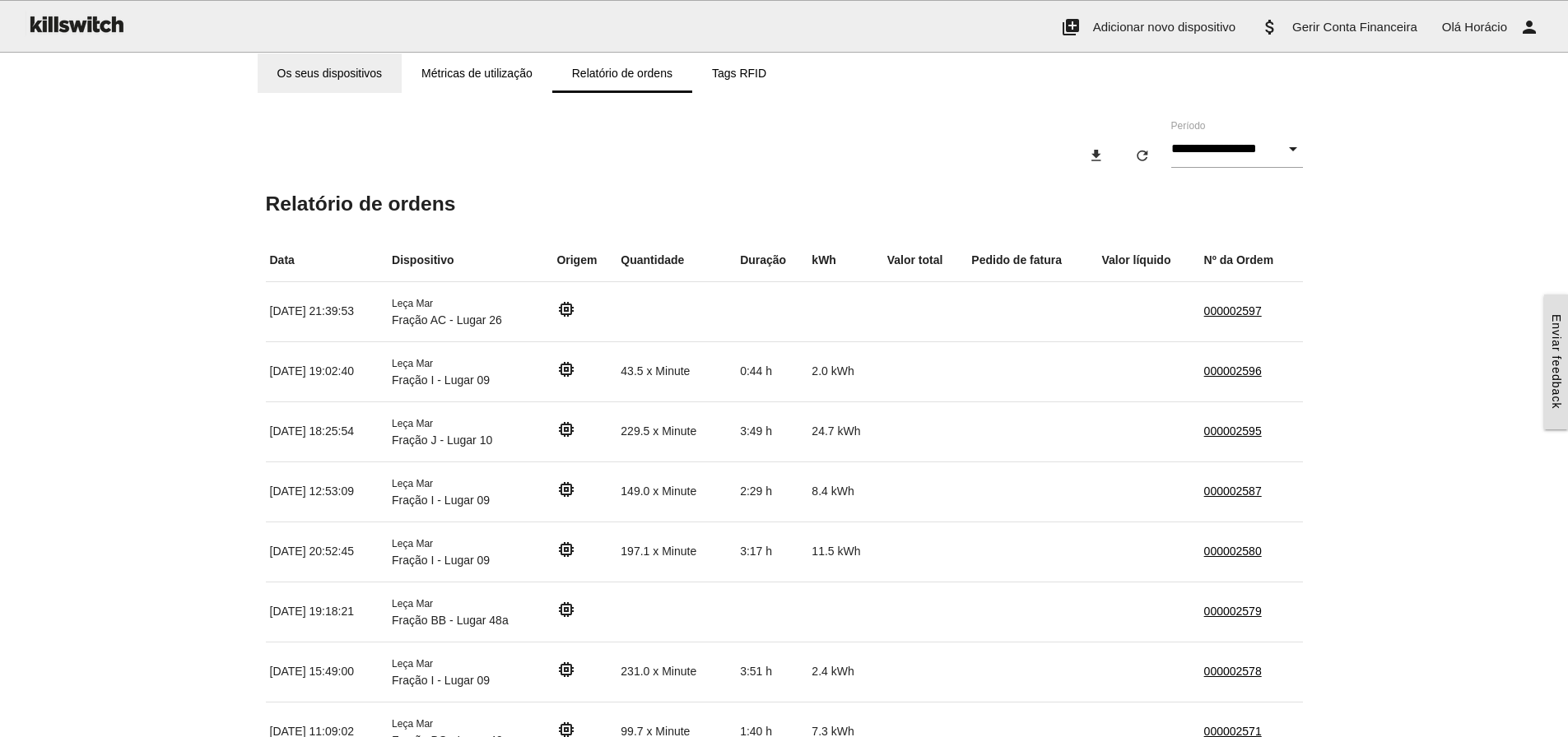
click at [355, 73] on link "Os seus dispositivos" at bounding box center [330, 73] width 145 height 40
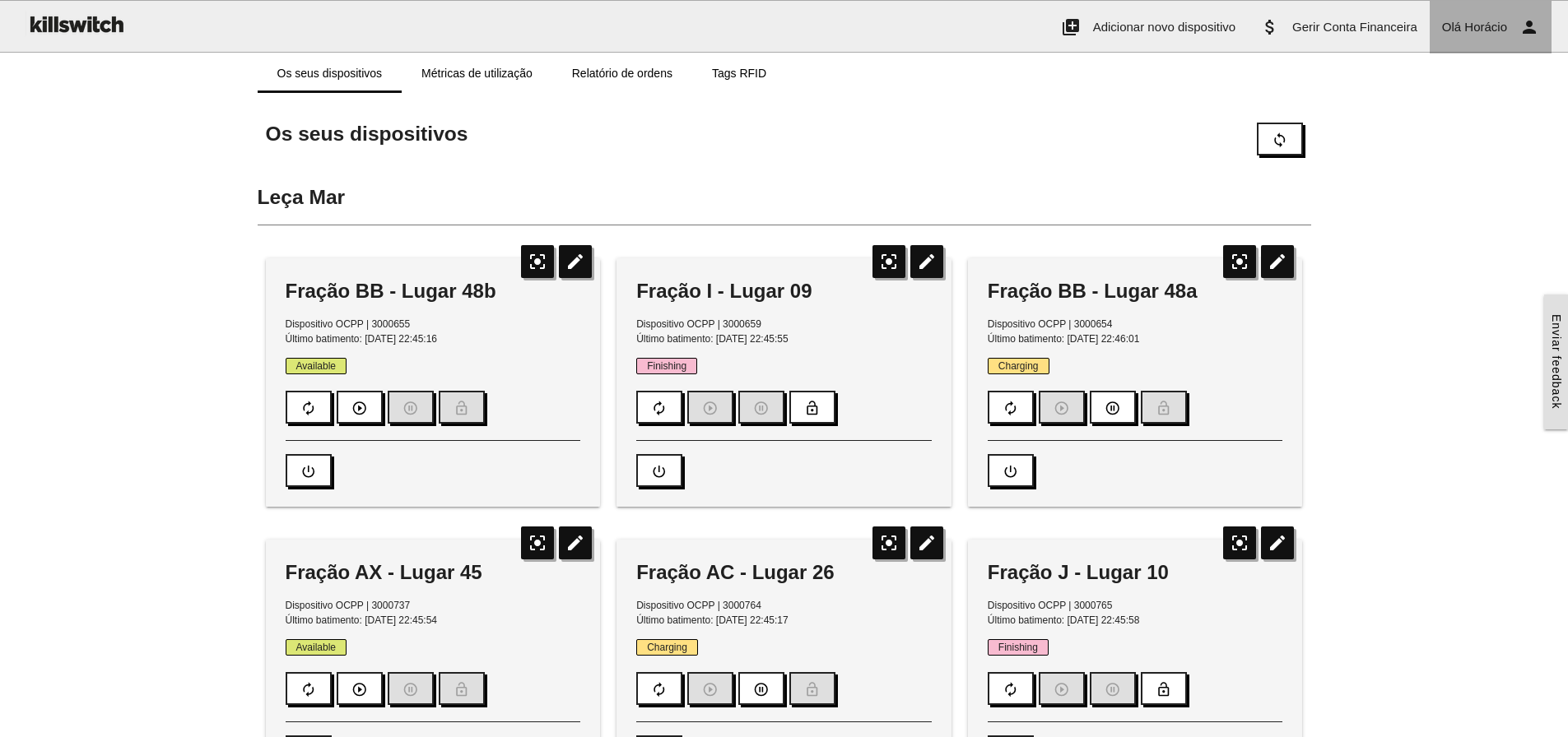
click at [1466, 29] on span "Horácio" at bounding box center [1485, 27] width 42 height 14
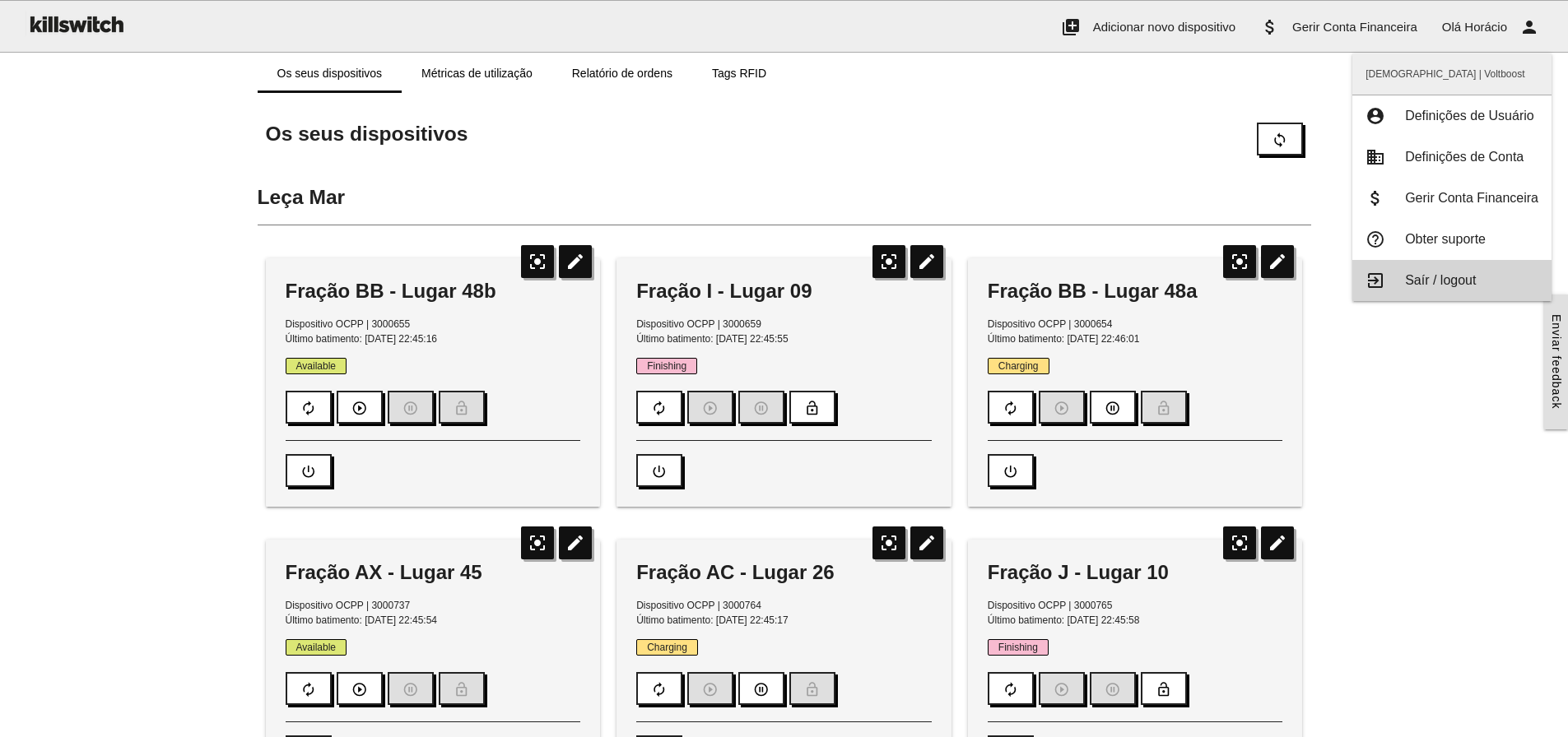
click at [1462, 281] on span "Saír / logout" at bounding box center [1440, 280] width 71 height 14
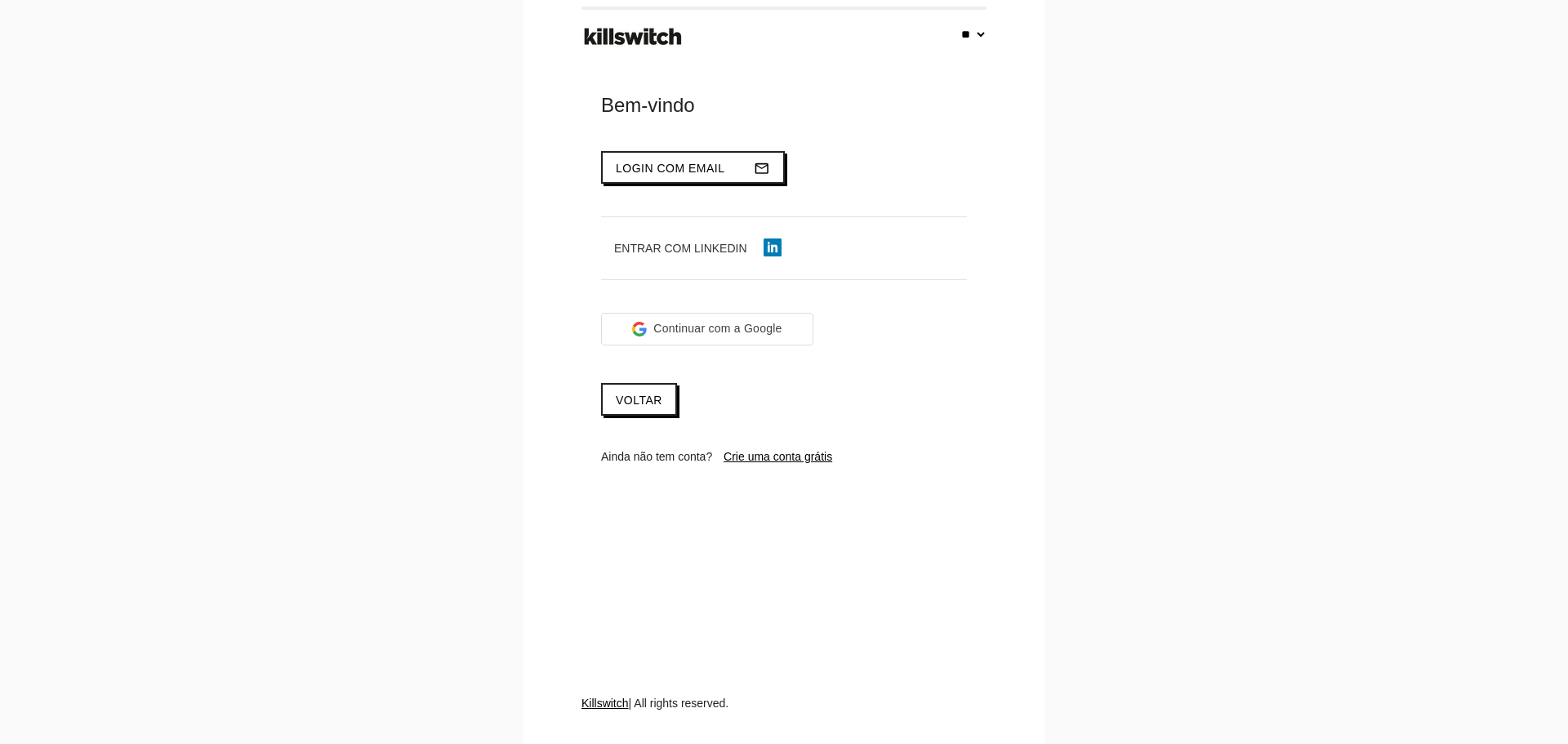
select select "**"
